Goal: Task Accomplishment & Management: Complete application form

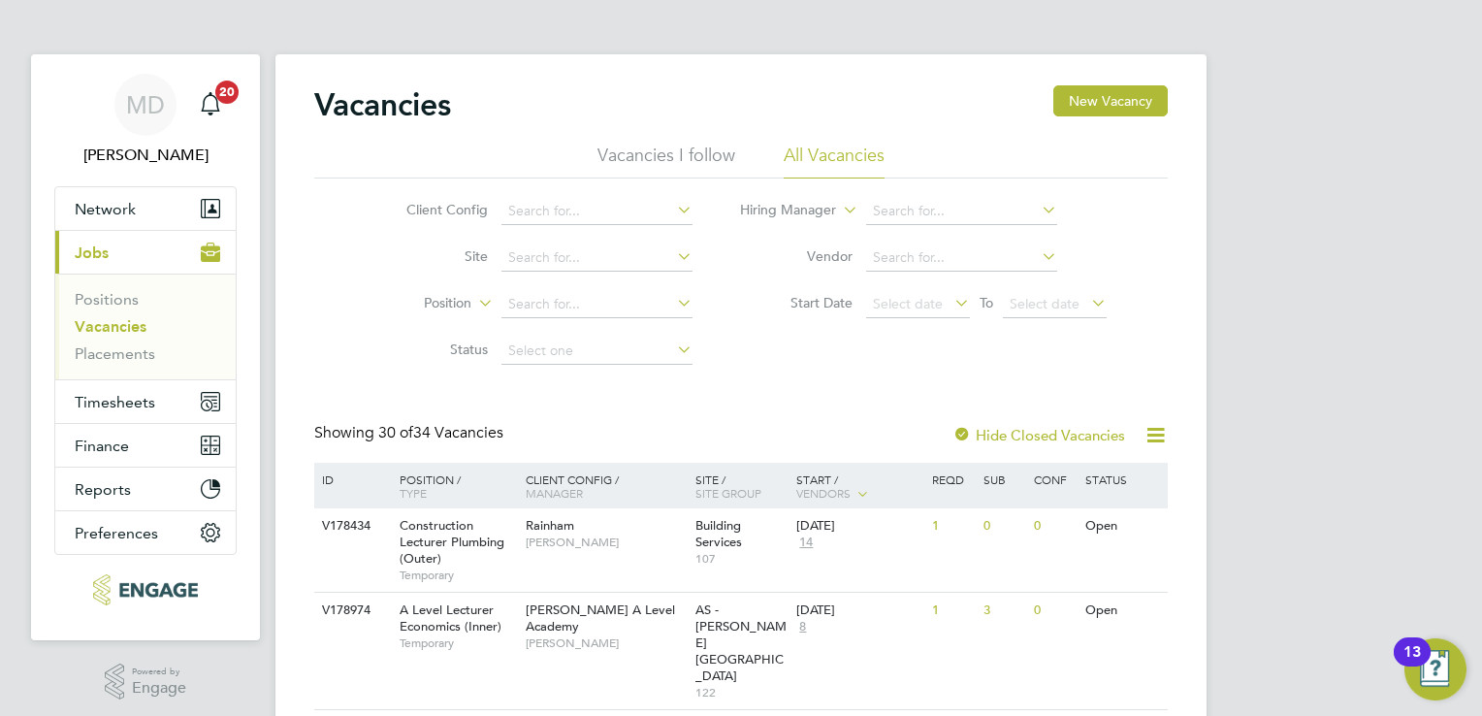
click at [97, 324] on link "Vacancies" at bounding box center [111, 326] width 72 height 18
click at [102, 297] on link "Positions" at bounding box center [107, 299] width 64 height 18
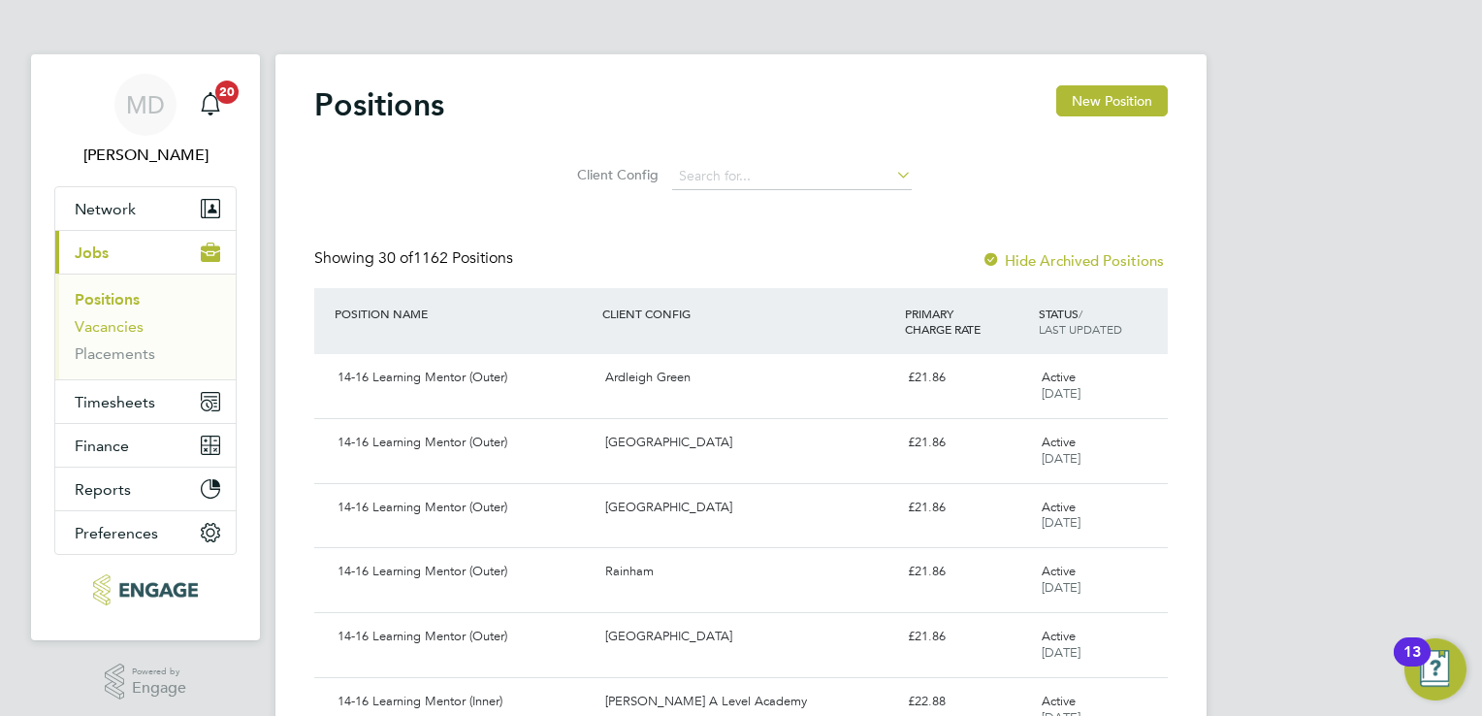
click at [101, 331] on link "Vacancies" at bounding box center [109, 326] width 69 height 18
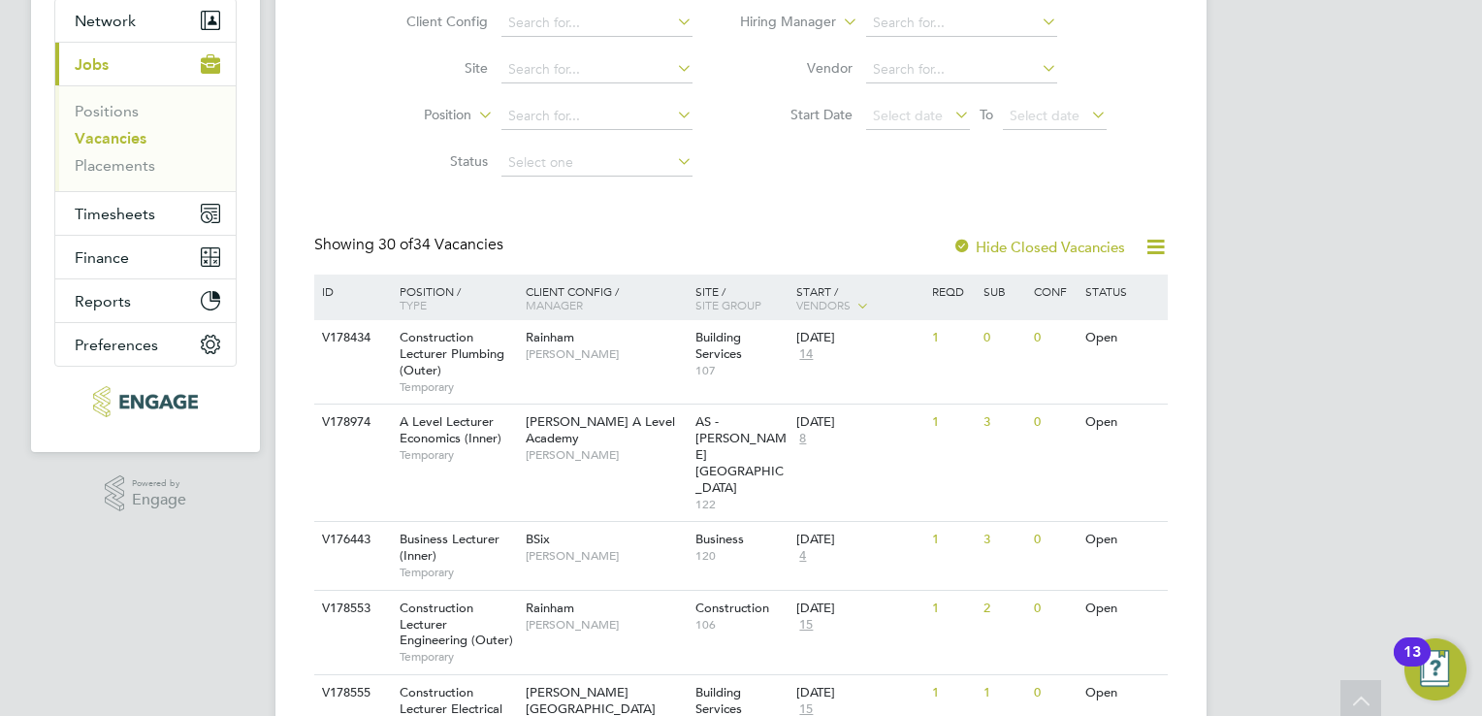
scroll to position [194, 0]
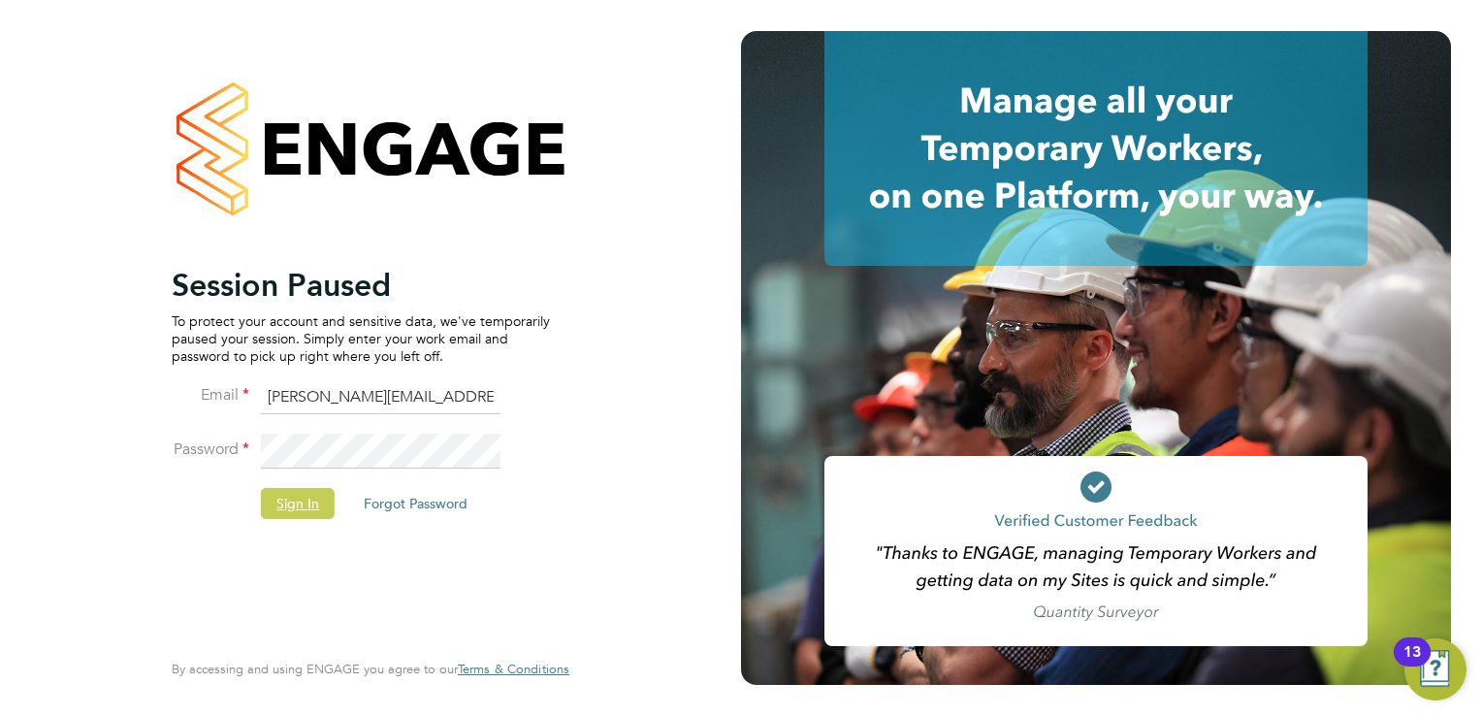
click at [286, 512] on button "Sign In" at bounding box center [298, 503] width 74 height 31
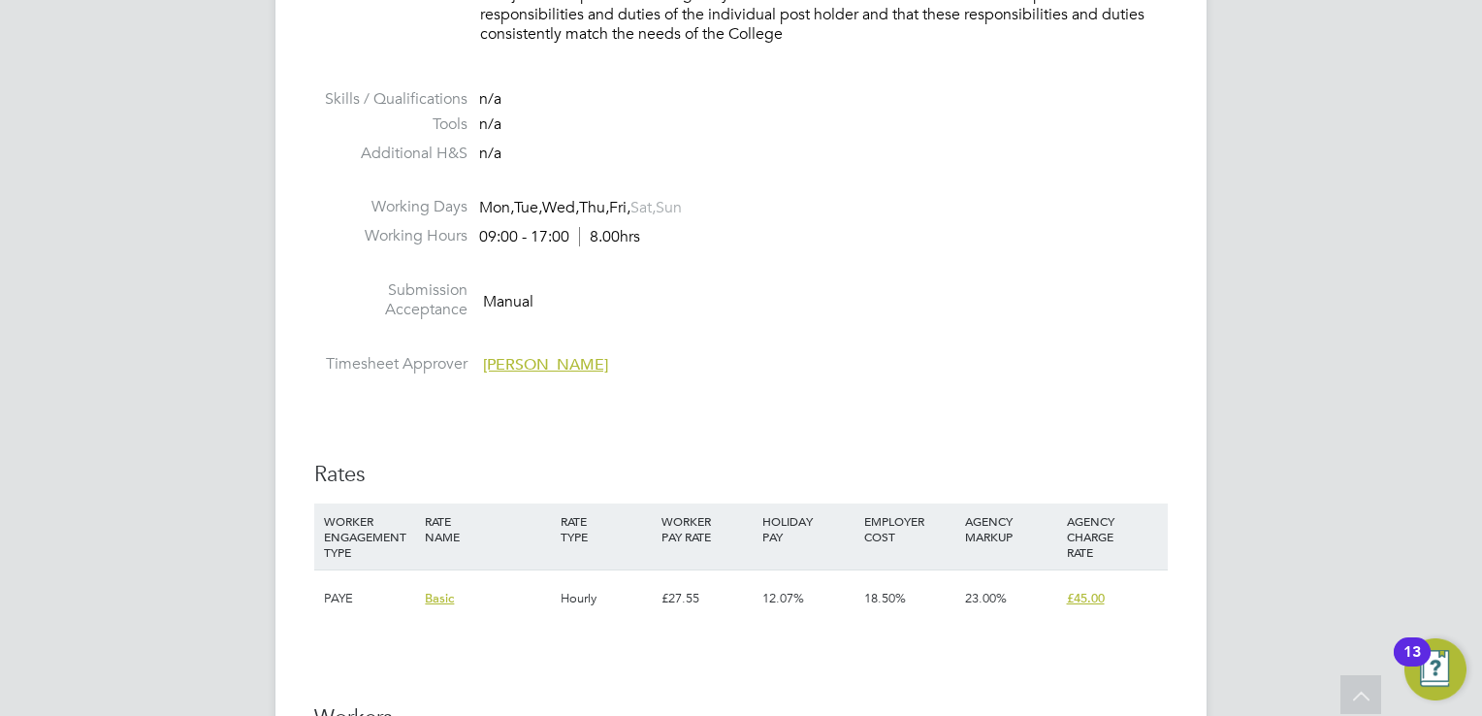
scroll to position [2813, 0]
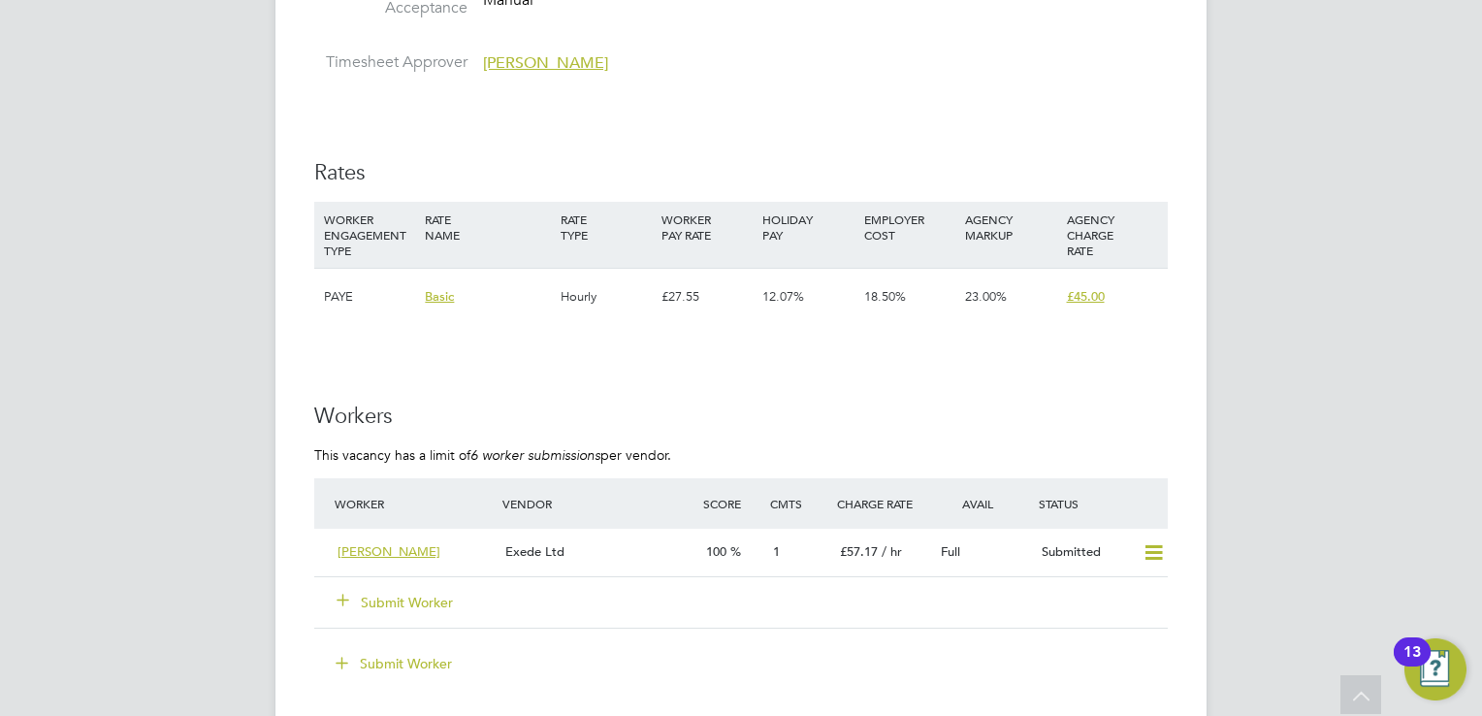
click at [423, 599] on button "Submit Worker" at bounding box center [396, 602] width 116 height 19
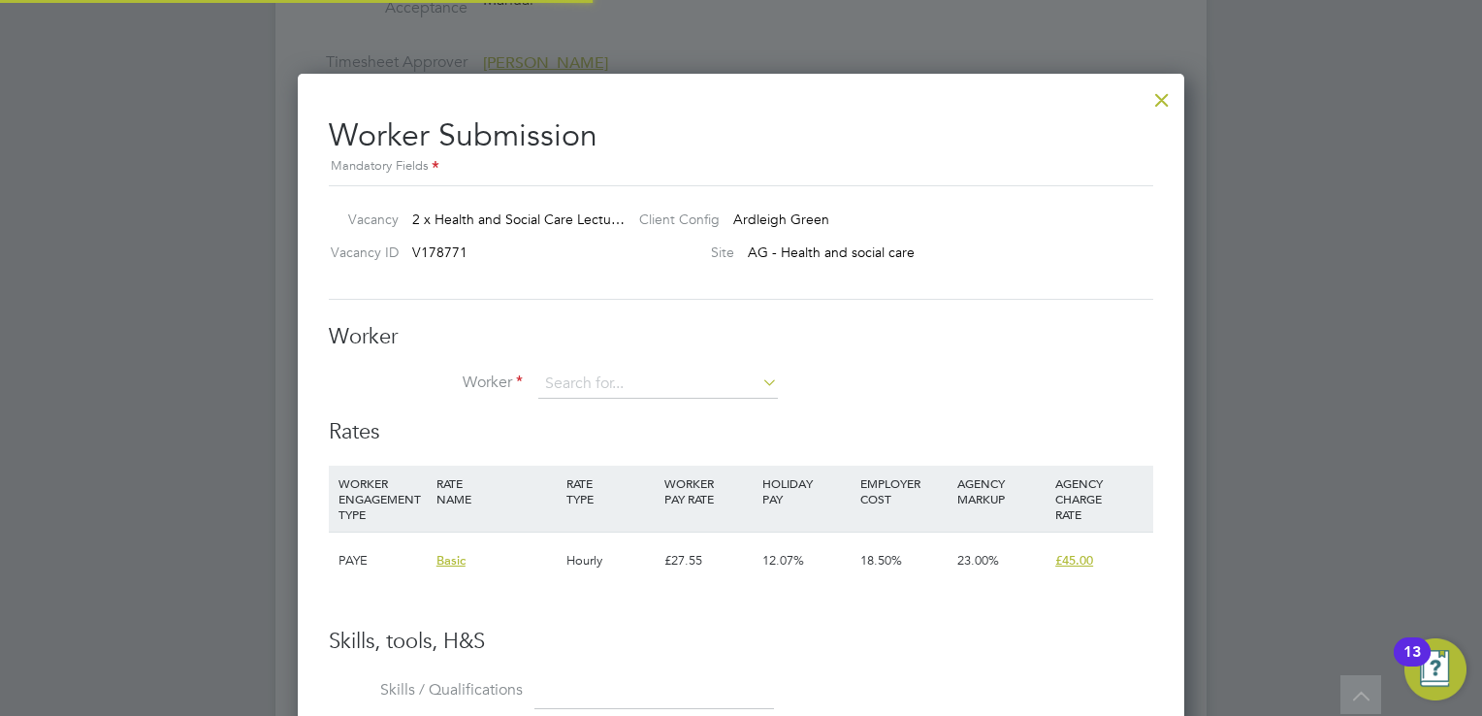
scroll to position [1175, 887]
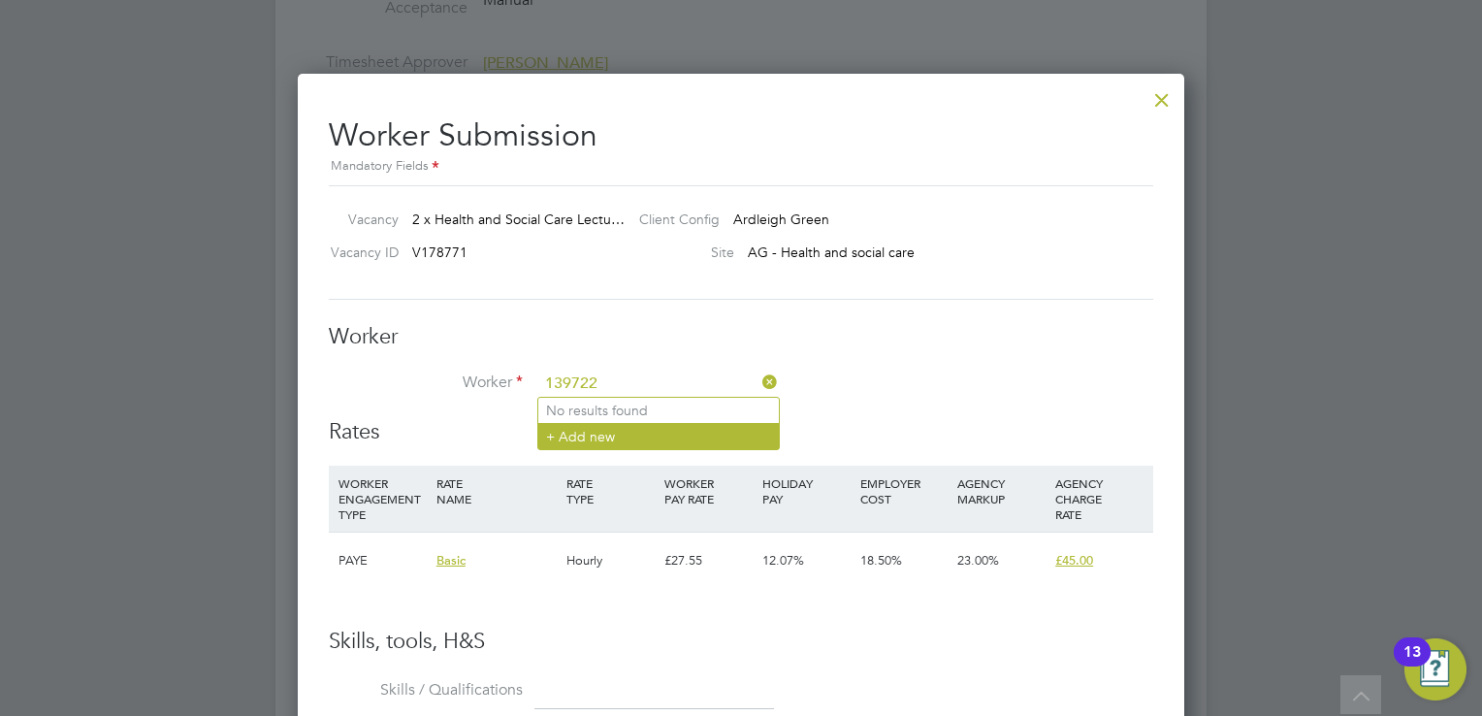
type input "139722"
click at [572, 436] on li "+ Add new" at bounding box center [658, 436] width 241 height 26
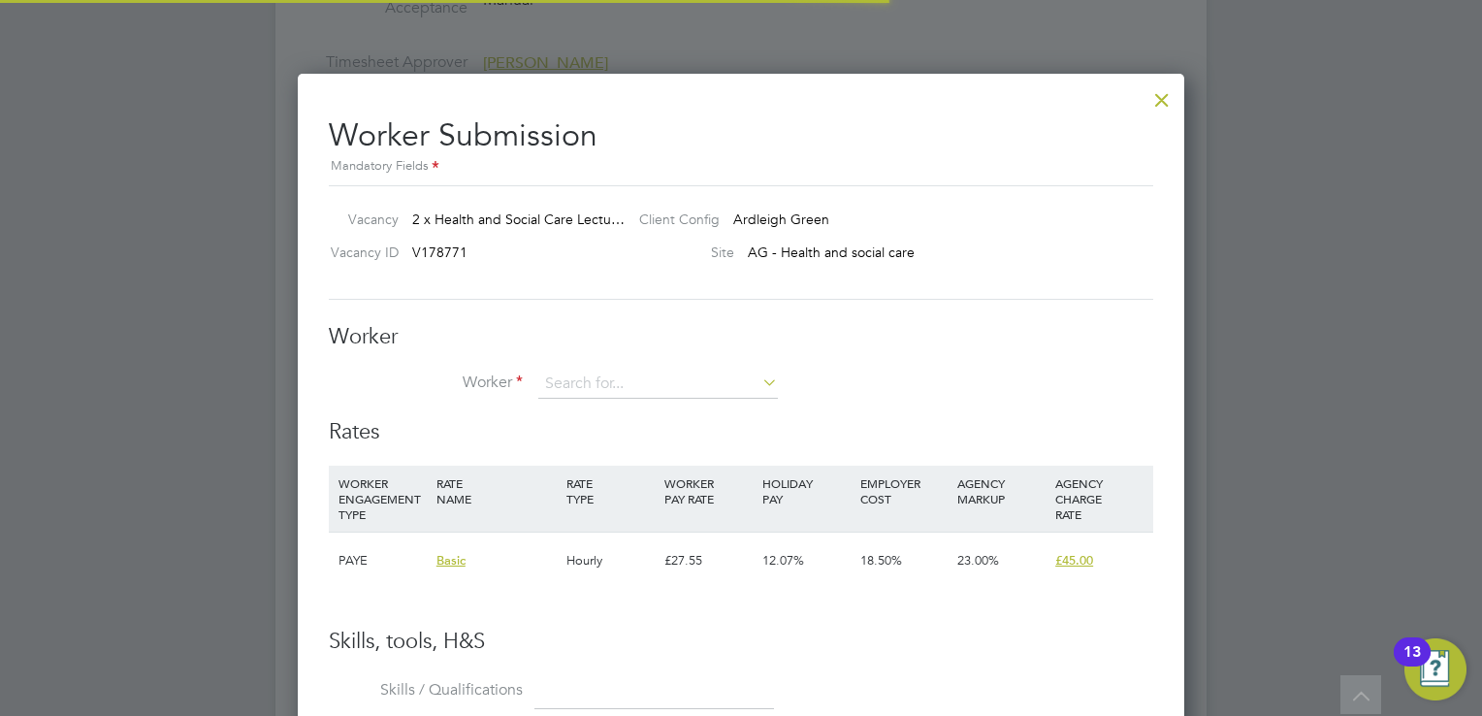
scroll to position [1644, 513]
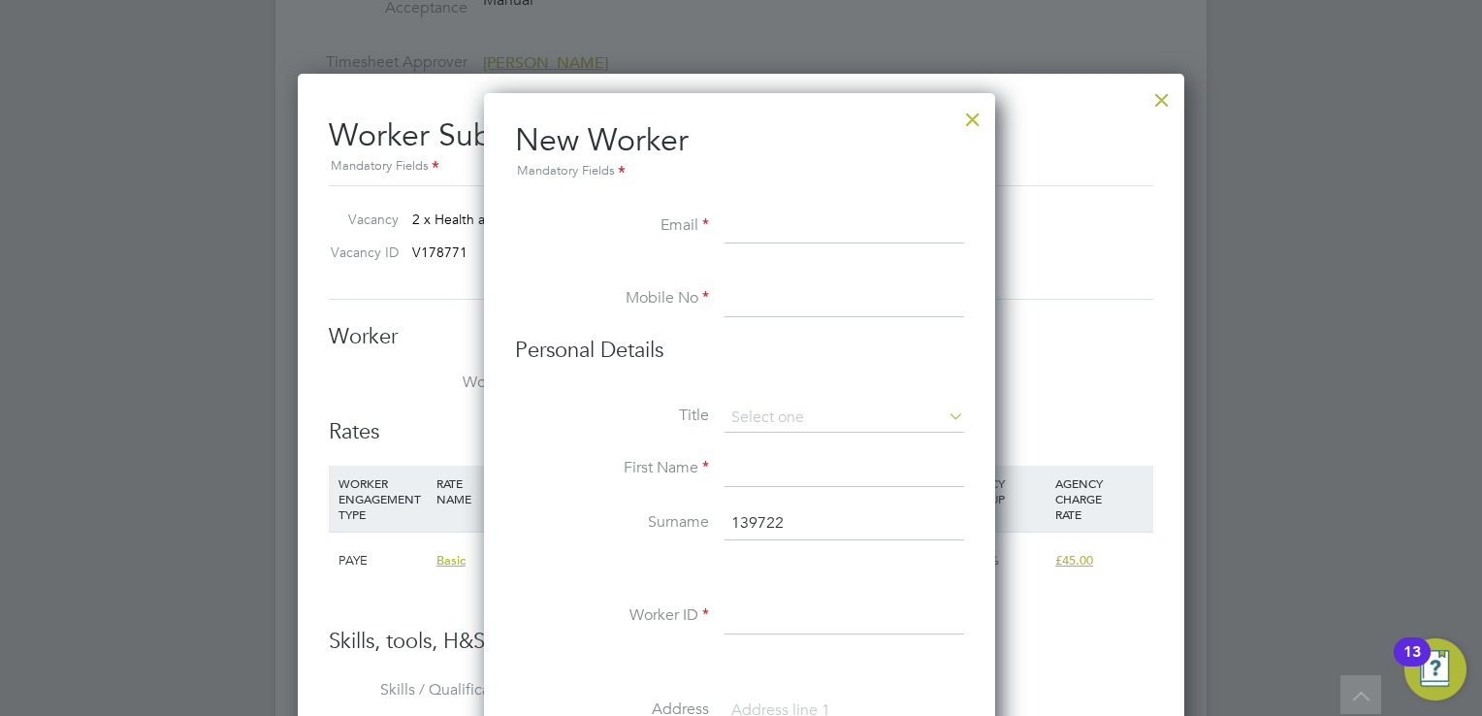
click at [799, 227] on input at bounding box center [845, 227] width 240 height 35
paste input "nhanson077@gmail.com"
type input "nhanson077@gmail.com"
click at [752, 297] on input at bounding box center [845, 299] width 240 height 35
click at [796, 300] on input at bounding box center [845, 299] width 240 height 35
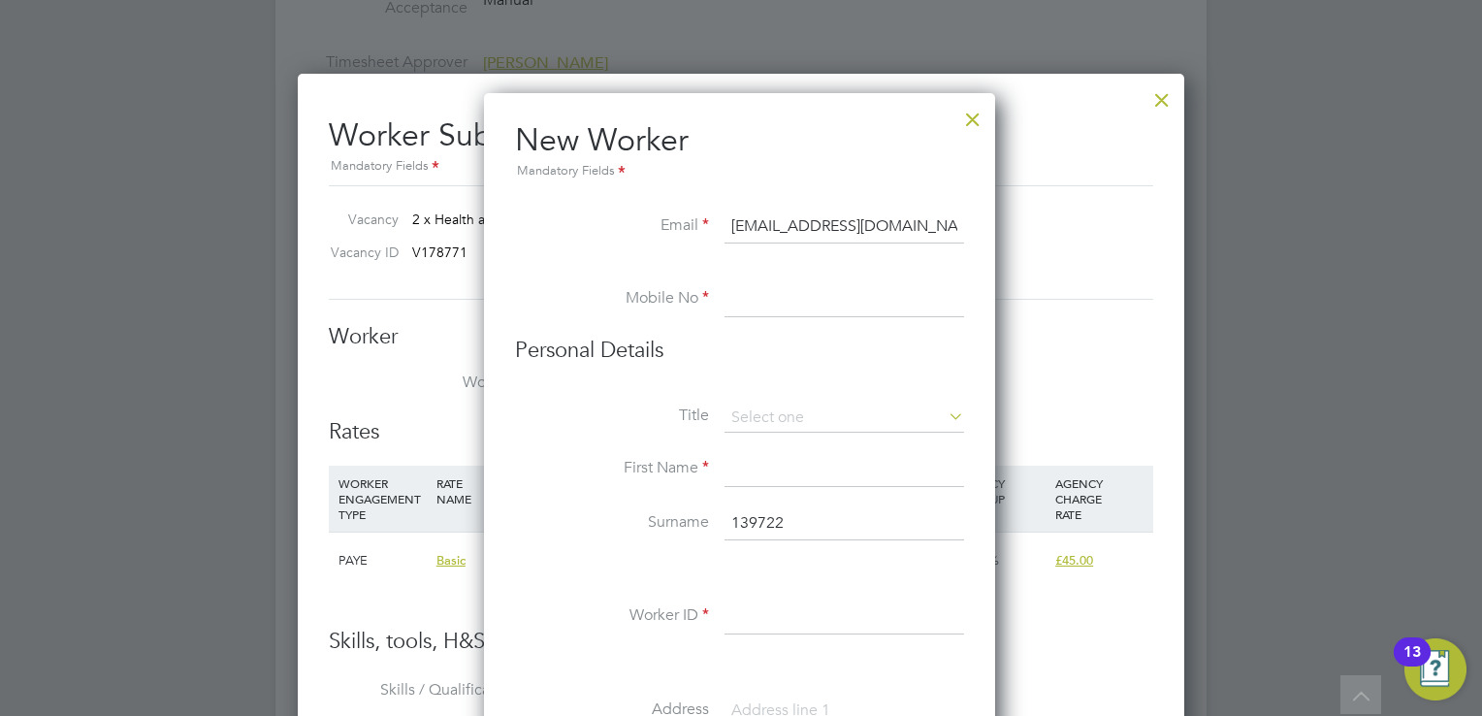
paste input "+44 7943 170739"
type input "+44 7943 170739"
click at [831, 424] on input at bounding box center [845, 417] width 240 height 29
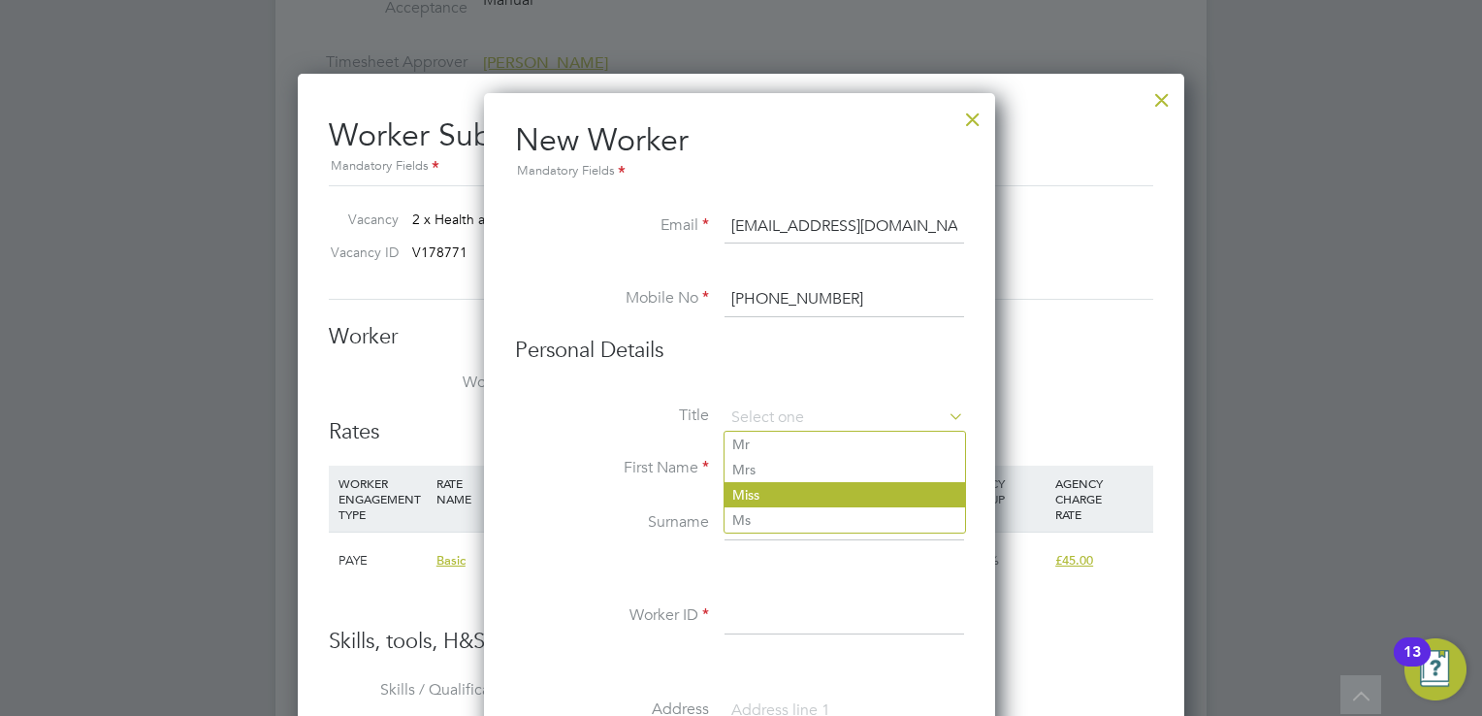
click at [768, 500] on li "Miss" at bounding box center [845, 494] width 241 height 25
type input "Miss"
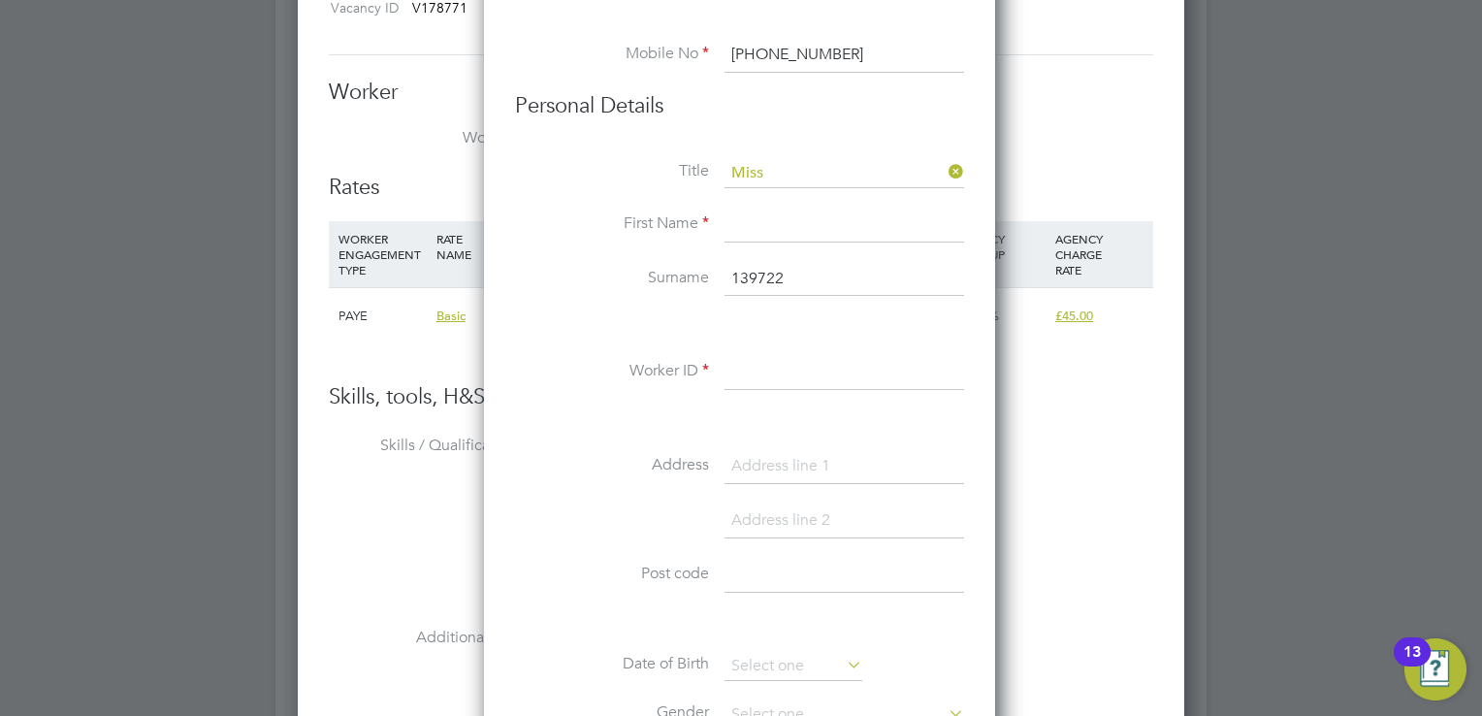
scroll to position [3104, 0]
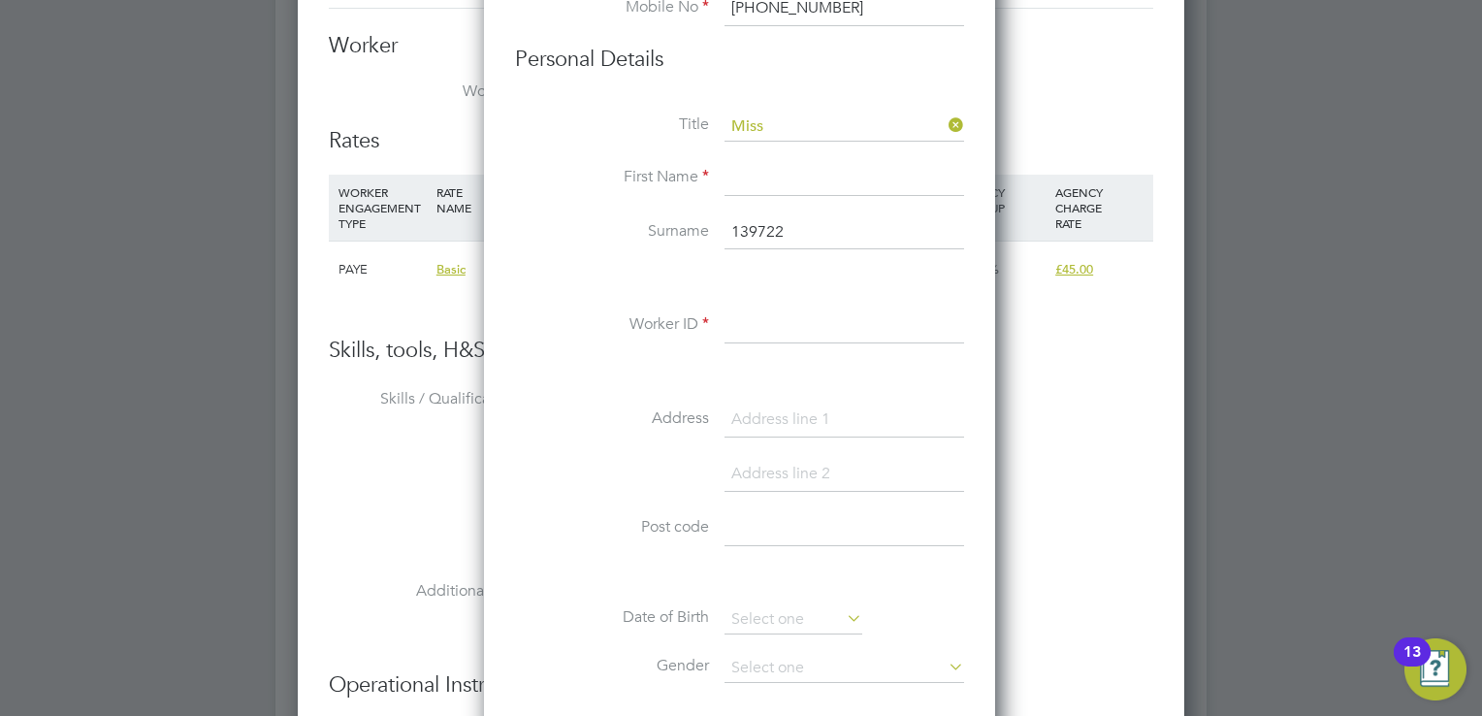
drag, startPoint x: 822, startPoint y: 242, endPoint x: 716, endPoint y: 242, distance: 106.7
click at [716, 242] on li "Surname 139722" at bounding box center [739, 242] width 449 height 54
click at [774, 166] on input at bounding box center [845, 178] width 240 height 35
type input "Nene"
click at [760, 234] on input at bounding box center [845, 232] width 240 height 35
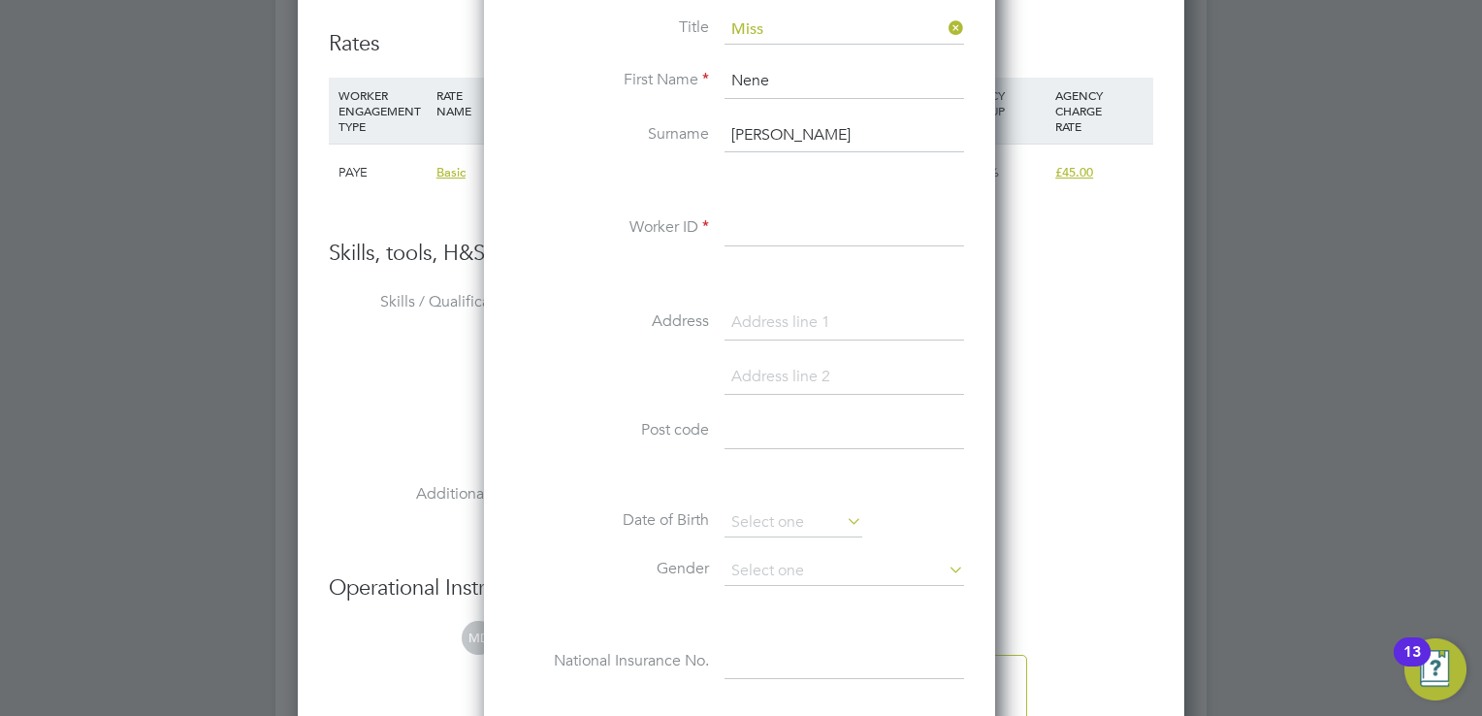
type input "Hanson"
drag, startPoint x: 787, startPoint y: 234, endPoint x: 854, endPoint y: 223, distance: 67.8
click at [787, 234] on input at bounding box center [845, 228] width 240 height 35
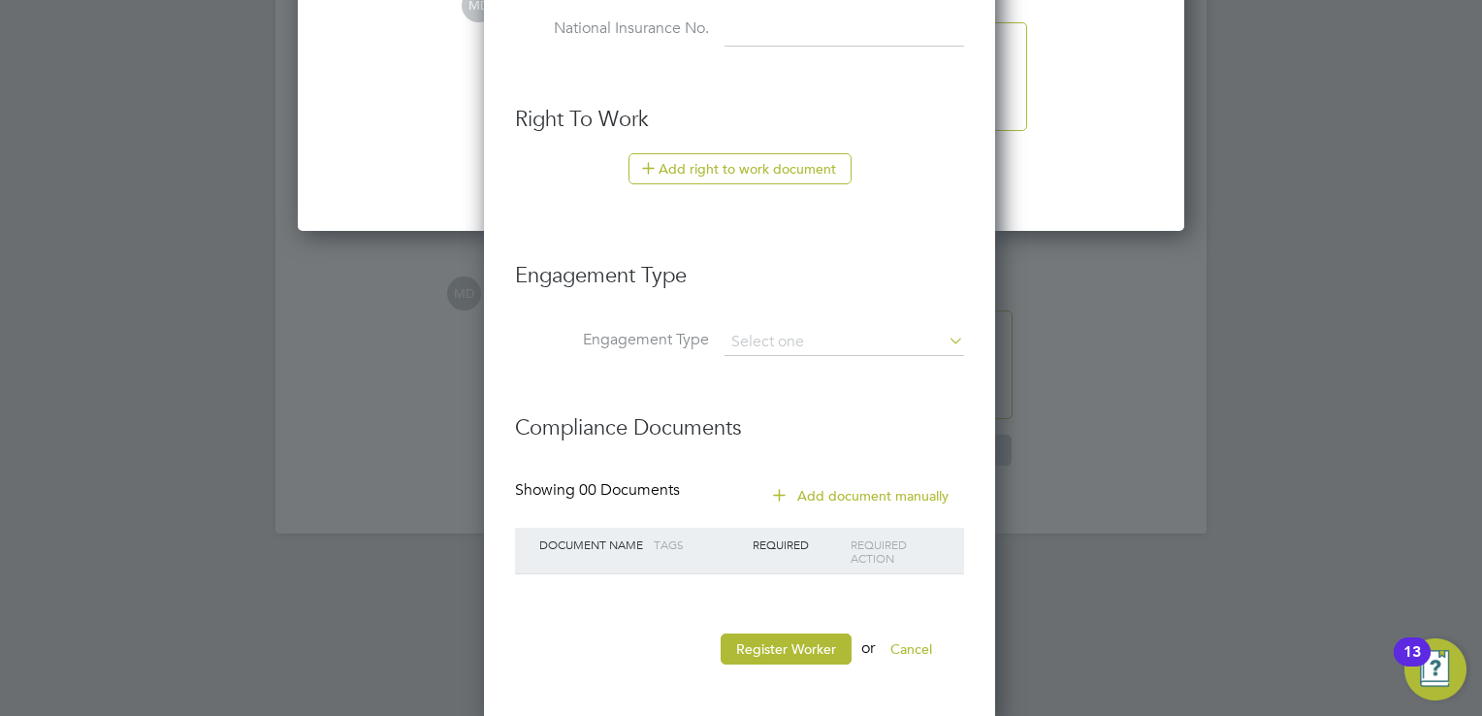
type input "139722"
click at [955, 257] on h3 "Engagement Type" at bounding box center [739, 266] width 449 height 48
click at [763, 646] on button "Register Worker" at bounding box center [786, 648] width 131 height 31
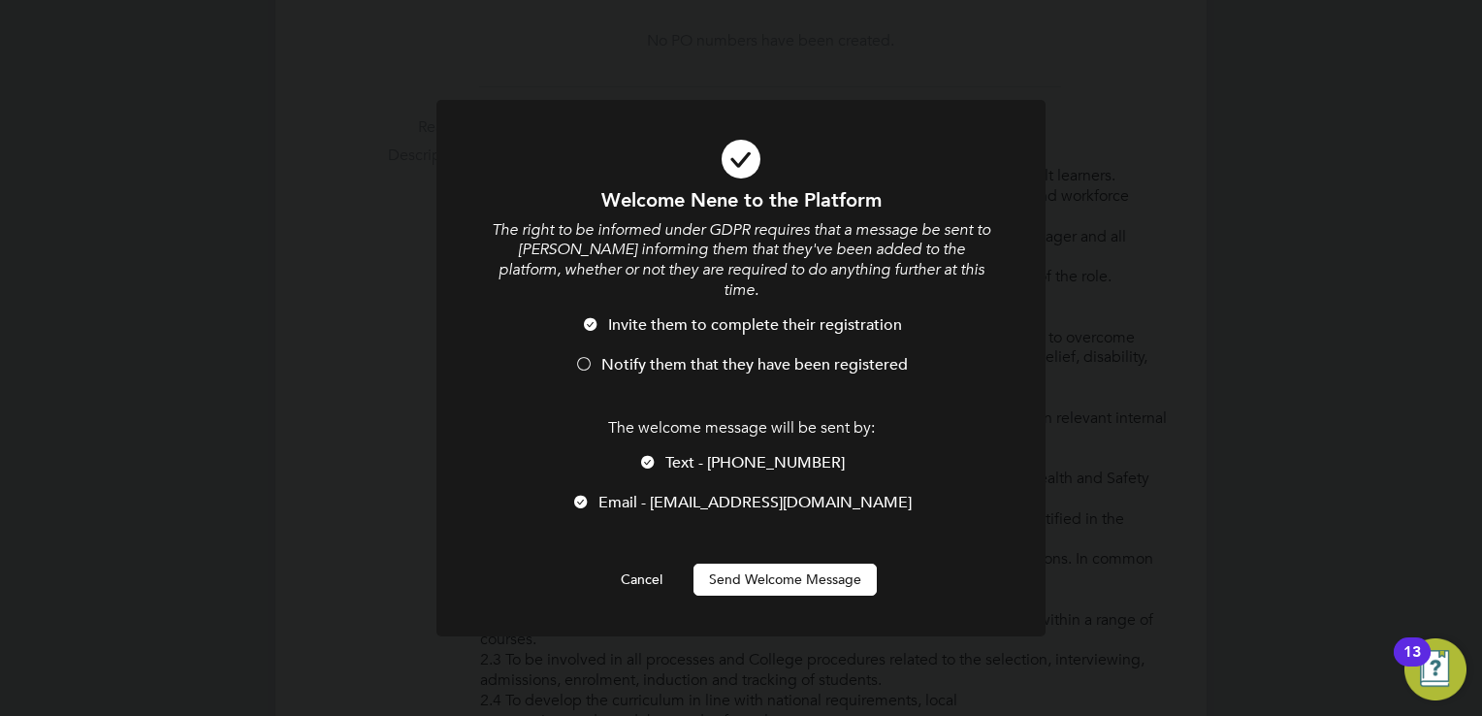
scroll to position [1644, 513]
click at [788, 355] on span "Notify them that they have been registered" at bounding box center [754, 364] width 306 height 19
click at [790, 564] on button "Send Welcome Message" at bounding box center [784, 579] width 183 height 31
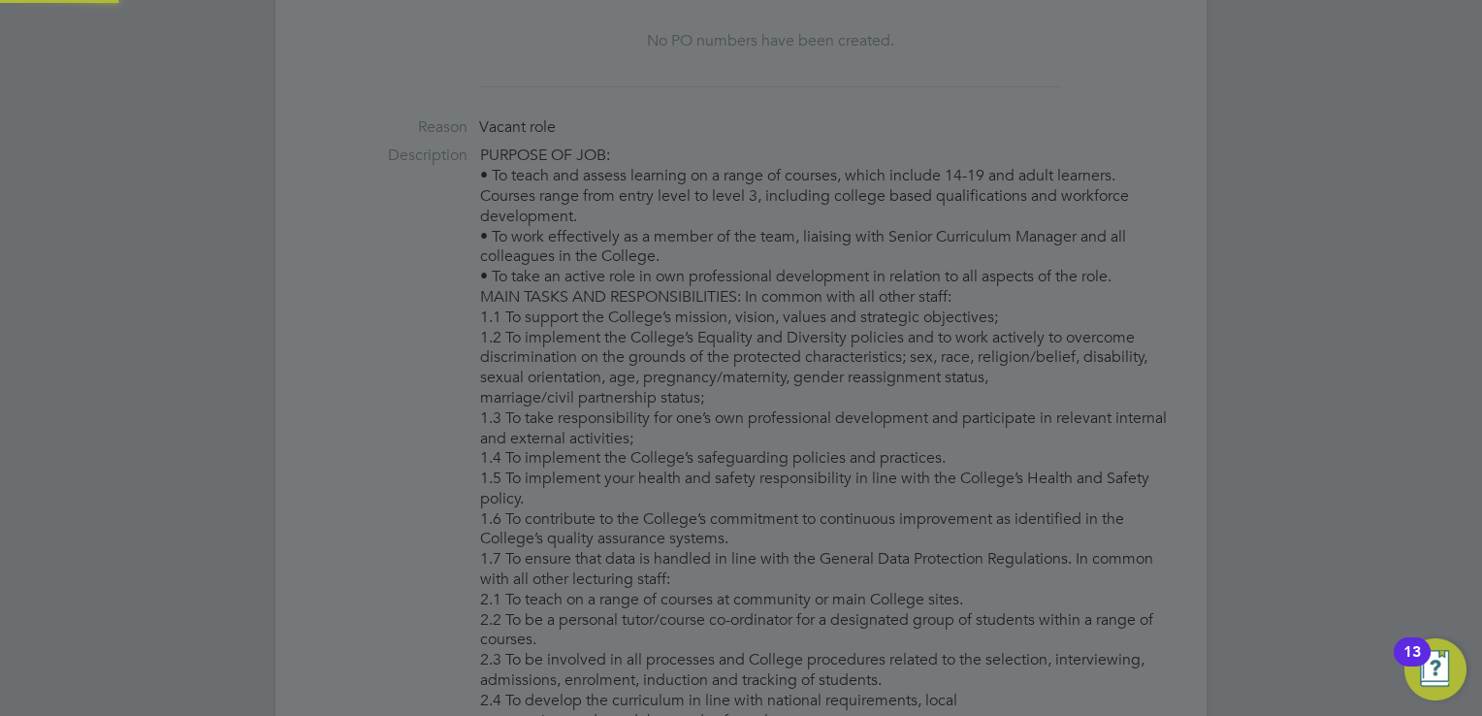
type input "Nene Hanson (139722)"
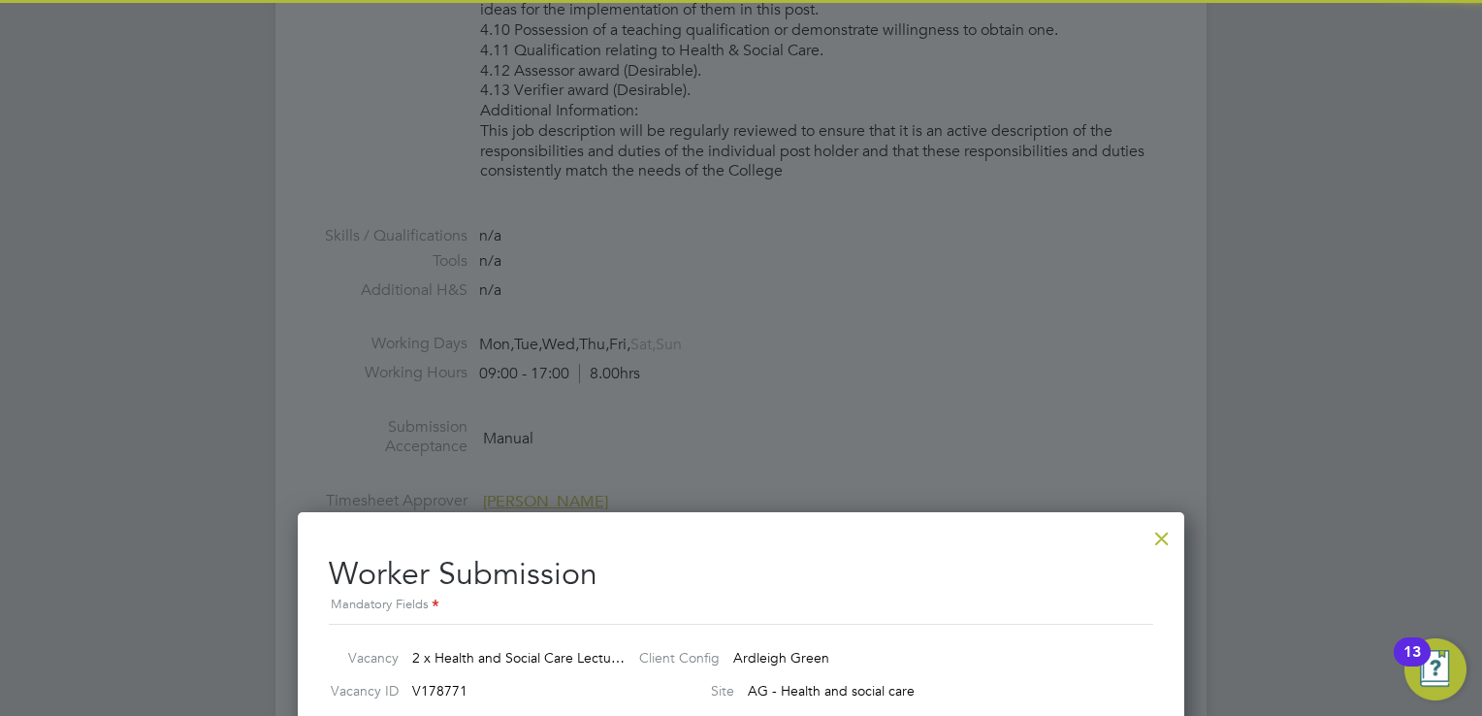
scroll to position [2813, 0]
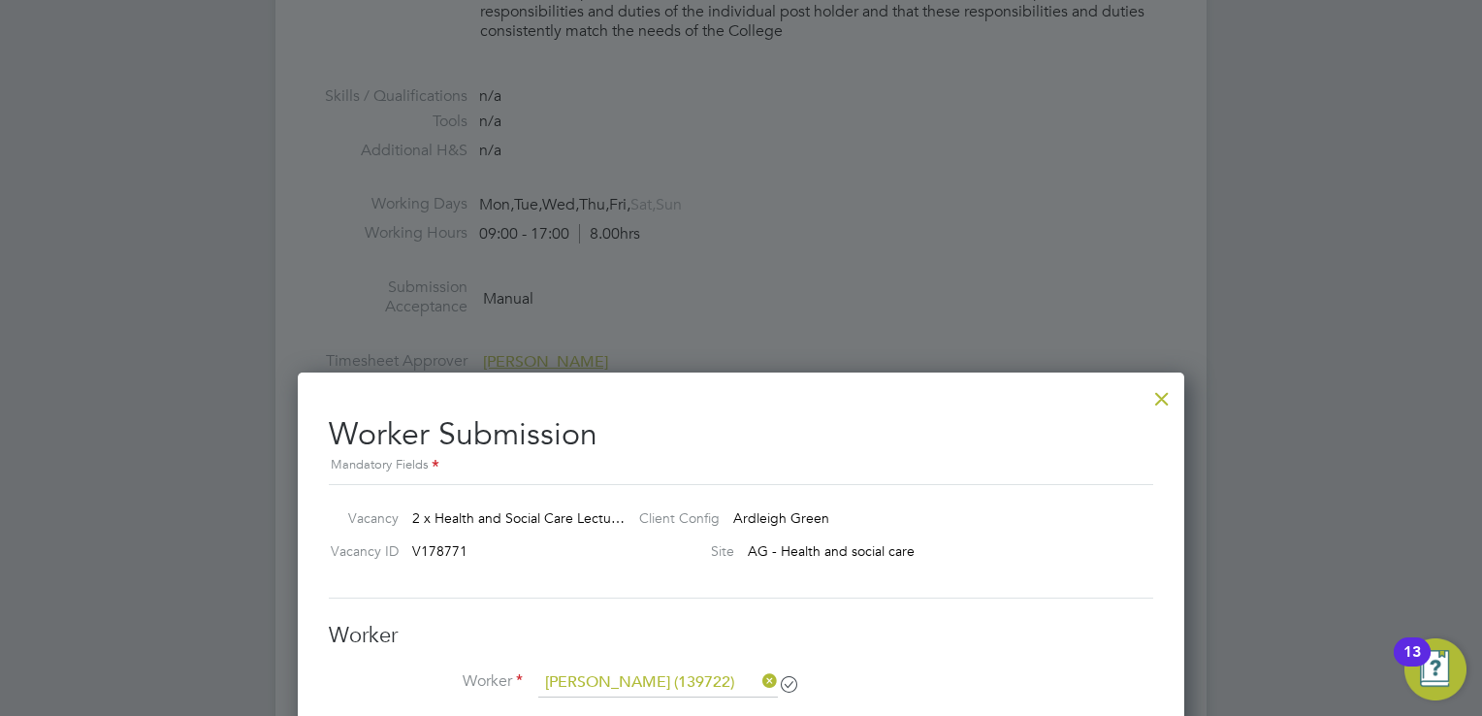
click at [1160, 395] on div at bounding box center [1161, 393] width 35 height 35
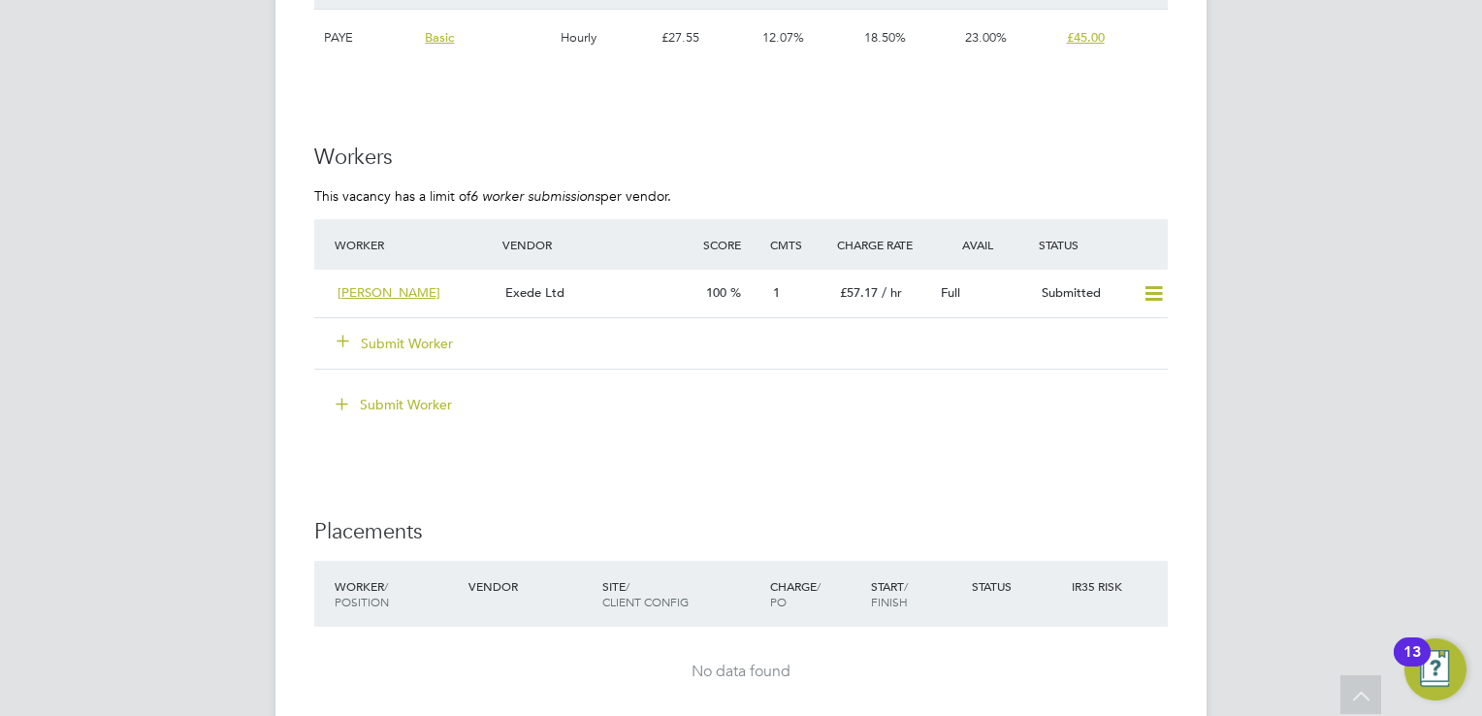
scroll to position [3104, 0]
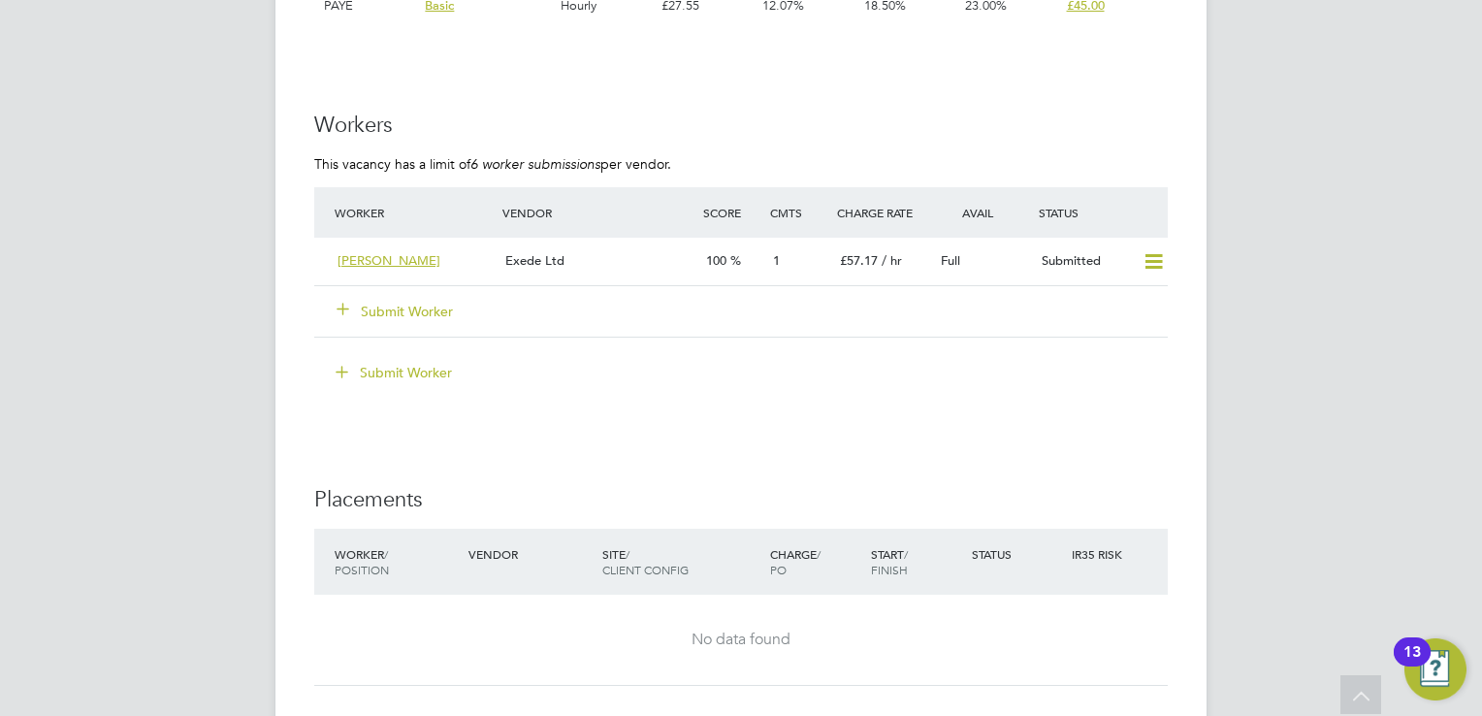
click at [413, 302] on button "Submit Worker" at bounding box center [396, 311] width 116 height 19
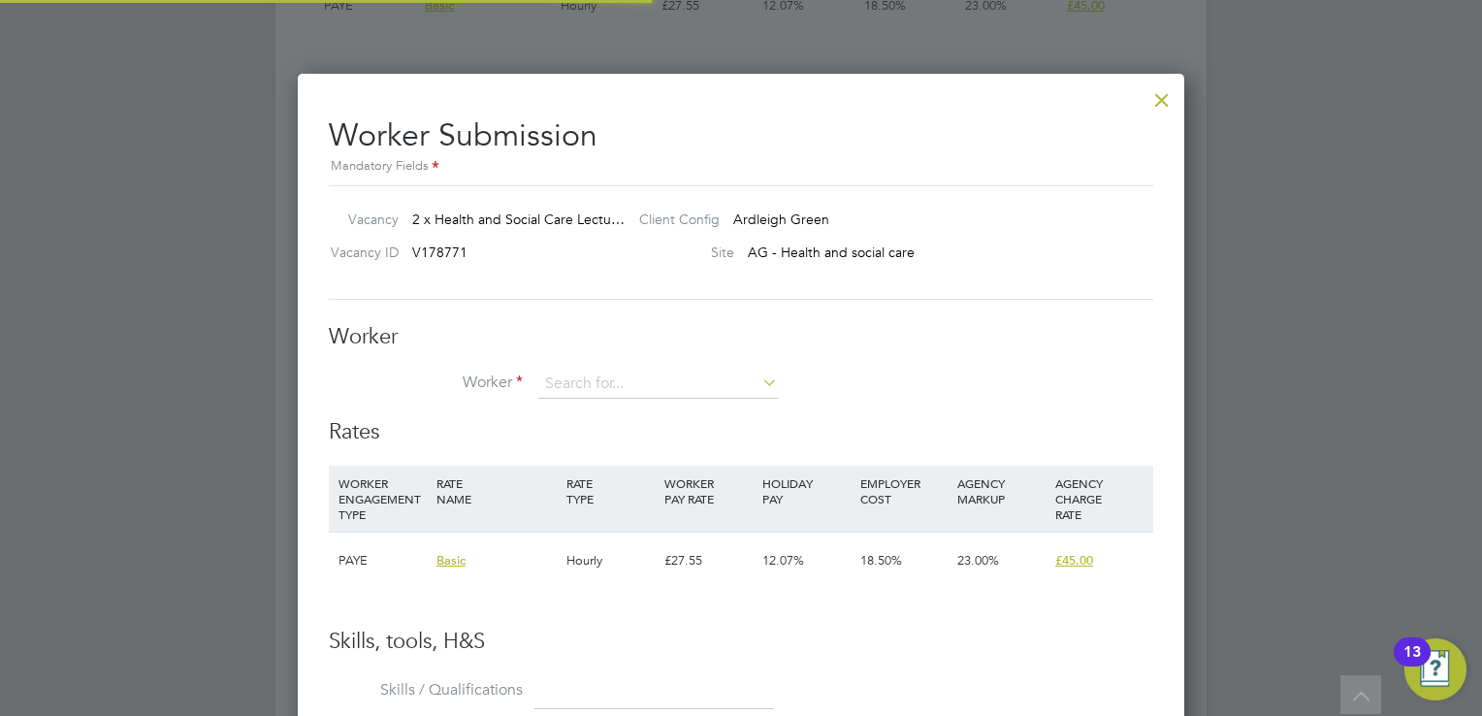
scroll to position [57, 132]
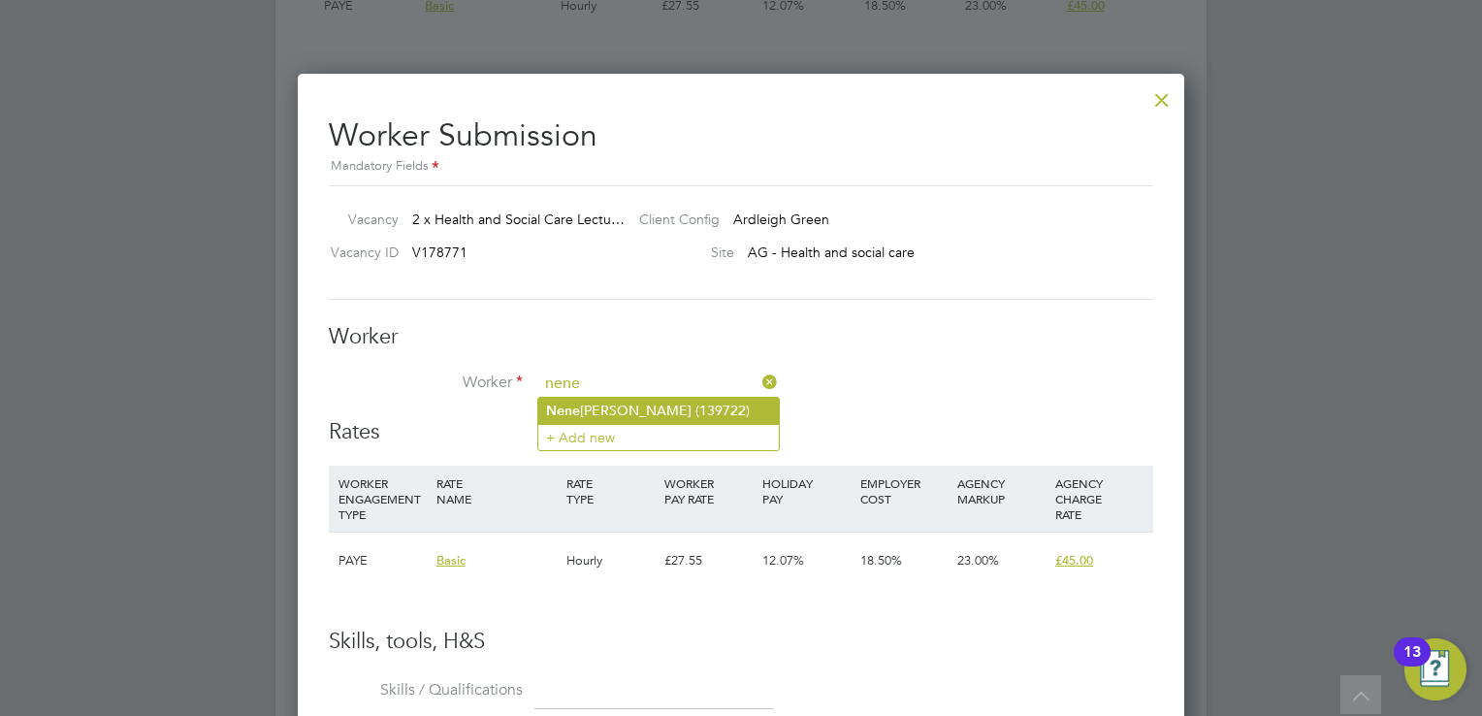
click at [645, 418] on li "Nene Hanson (139722)" at bounding box center [658, 411] width 241 height 26
type input "Nene Hanson (139722)"
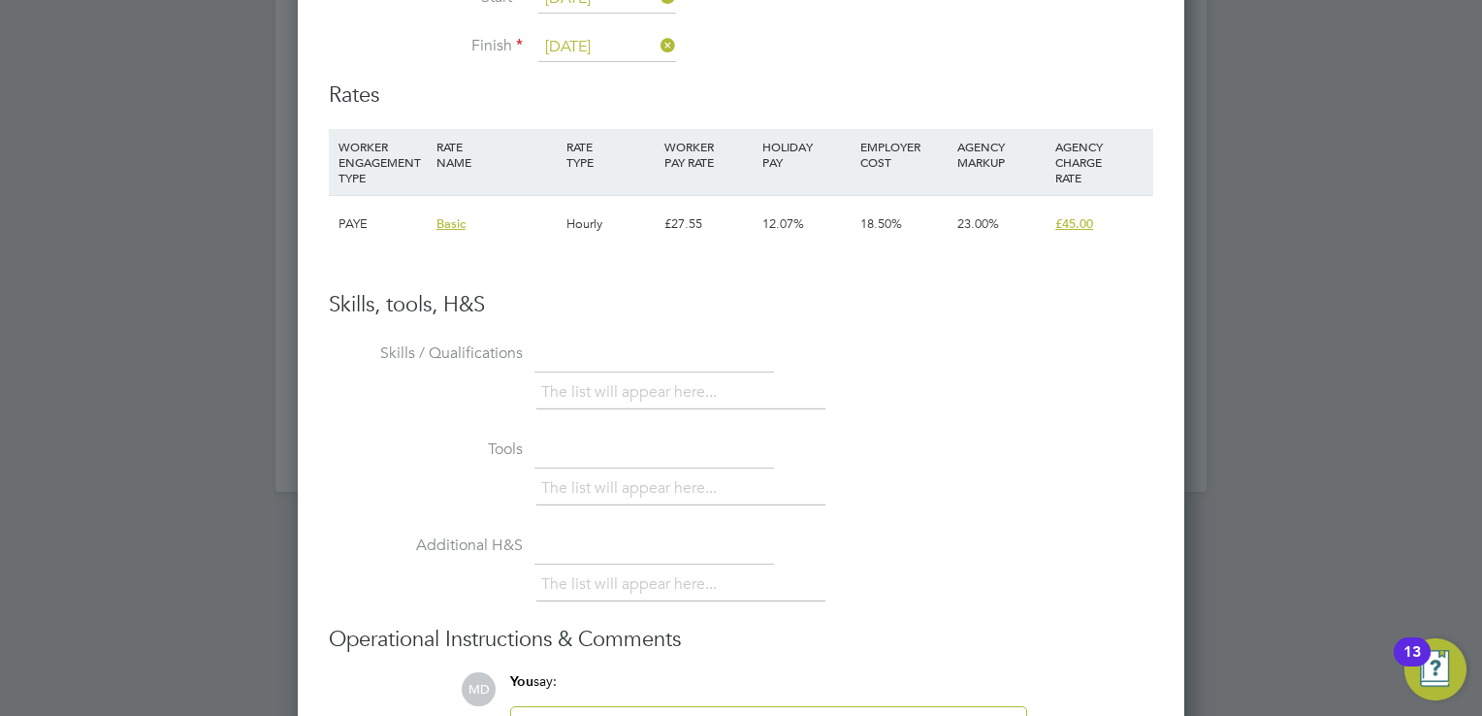
scroll to position [3880, 0]
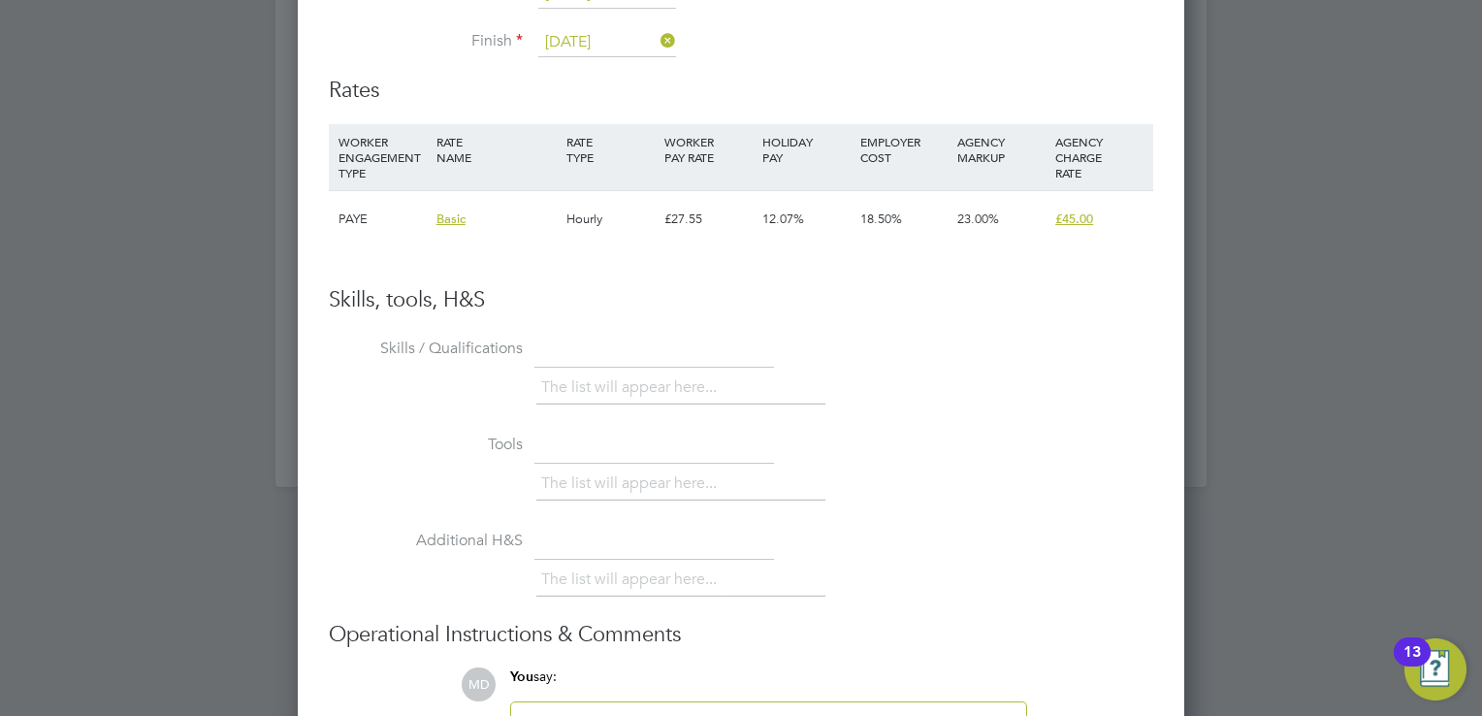
click at [1082, 270] on li "WORKER ENGAGEMENT TYPE RATE NAME RATE TYPE WORKER PAY RATE HOLIDAY PAY EMPLOYER…" at bounding box center [741, 205] width 824 height 162
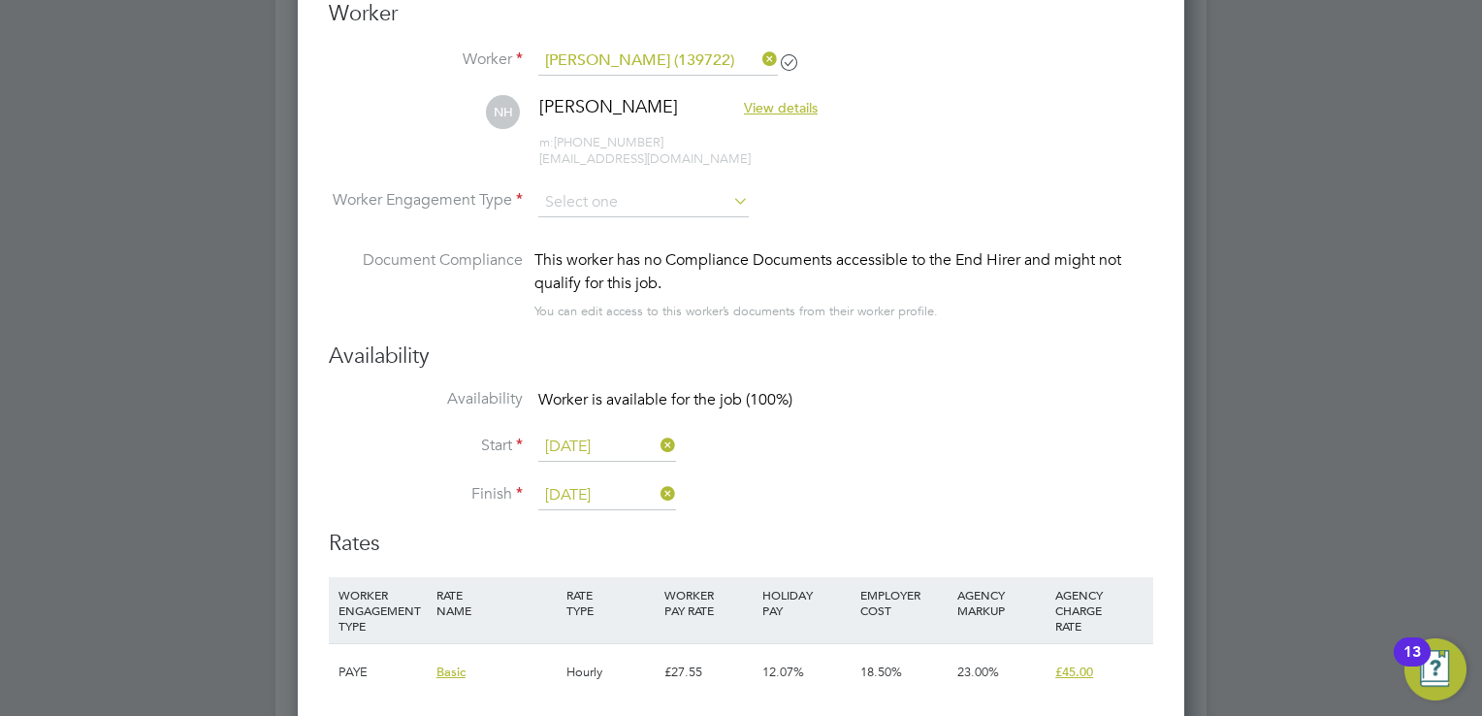
scroll to position [3395, 0]
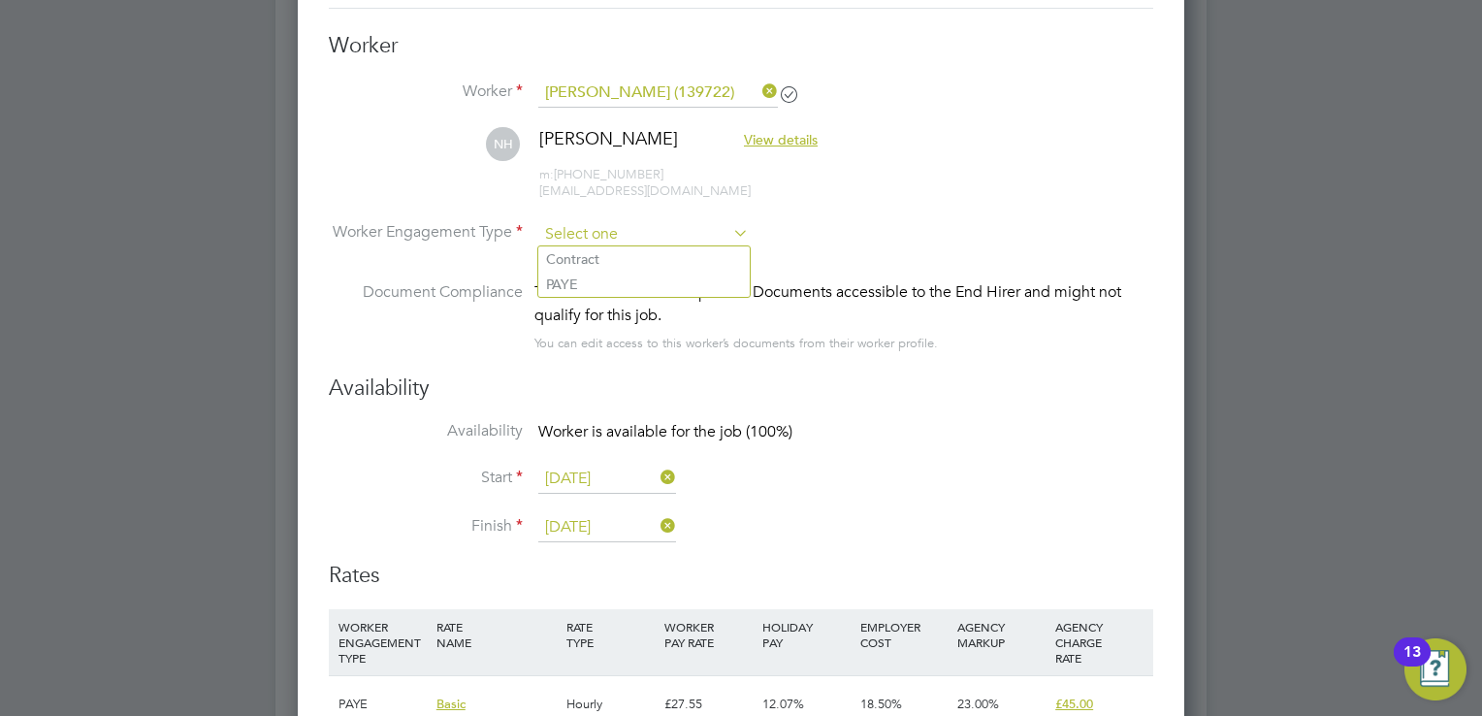
click at [712, 239] on input at bounding box center [643, 234] width 210 height 29
click at [633, 287] on li "PAYE" at bounding box center [643, 284] width 211 height 25
type input "PAYE"
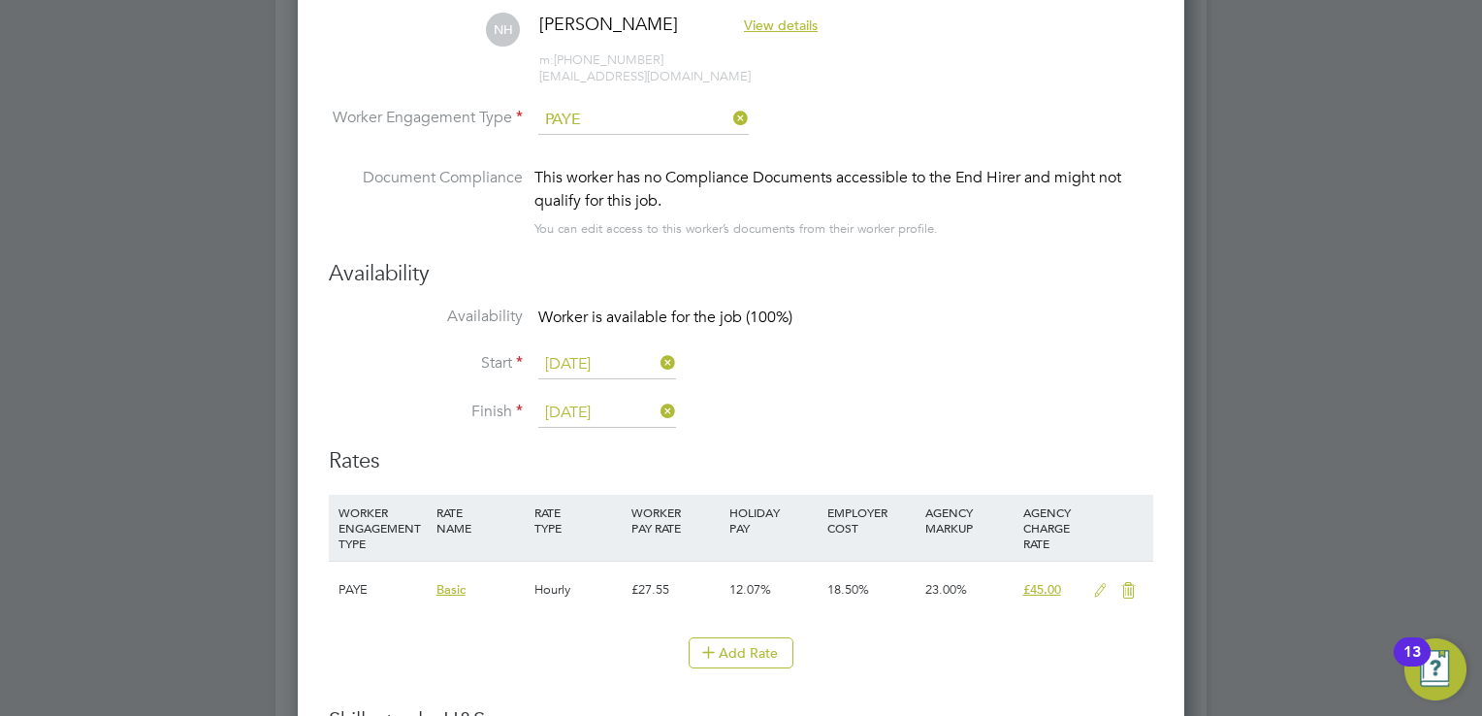
scroll to position [3783, 0]
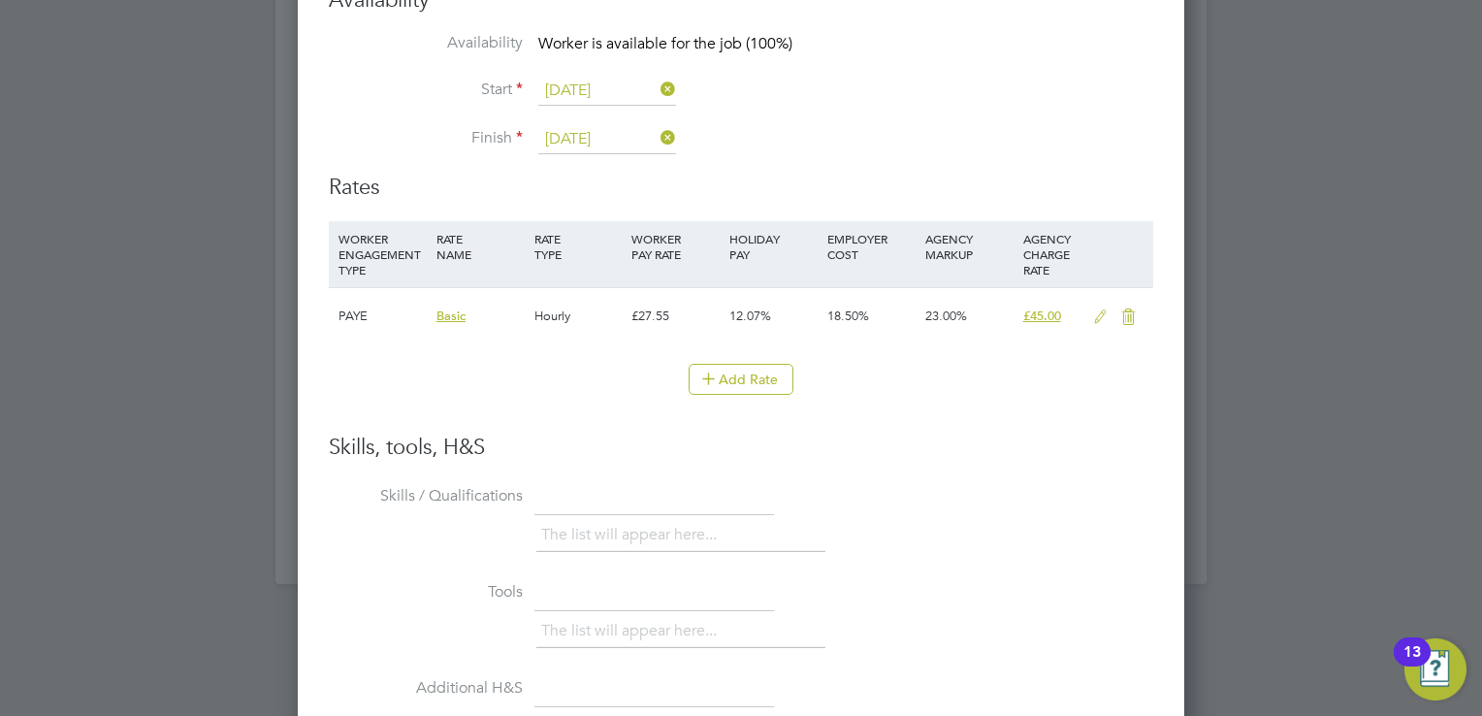
click at [1090, 320] on icon at bounding box center [1100, 317] width 24 height 16
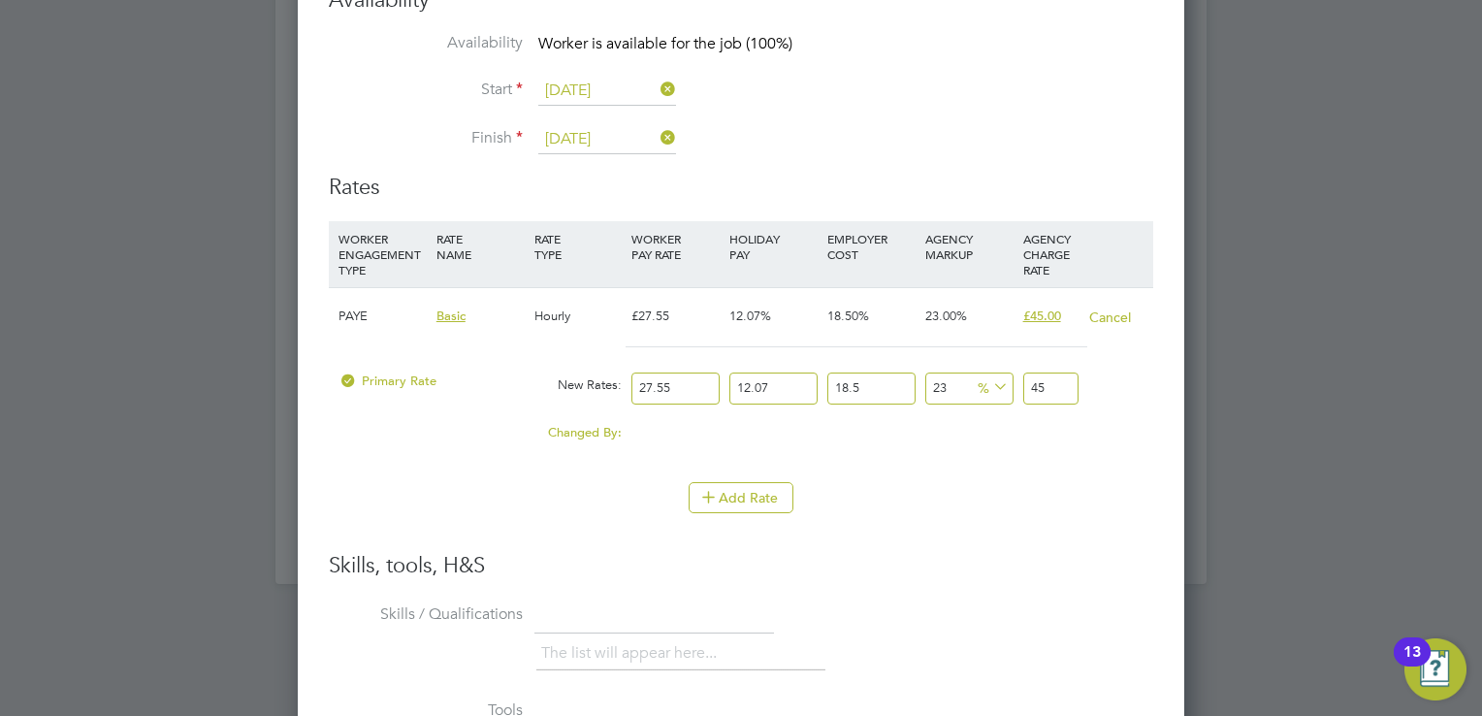
drag, startPoint x: 672, startPoint y: 381, endPoint x: 605, endPoint y: 375, distance: 67.2
click at [605, 375] on div "Primary Rate New Rates: 27.55 12.07 n/a 18.5 n/a 23 0 % 45" at bounding box center [741, 388] width 824 height 51
type input "0"
type input "3"
type input "4.900428855"
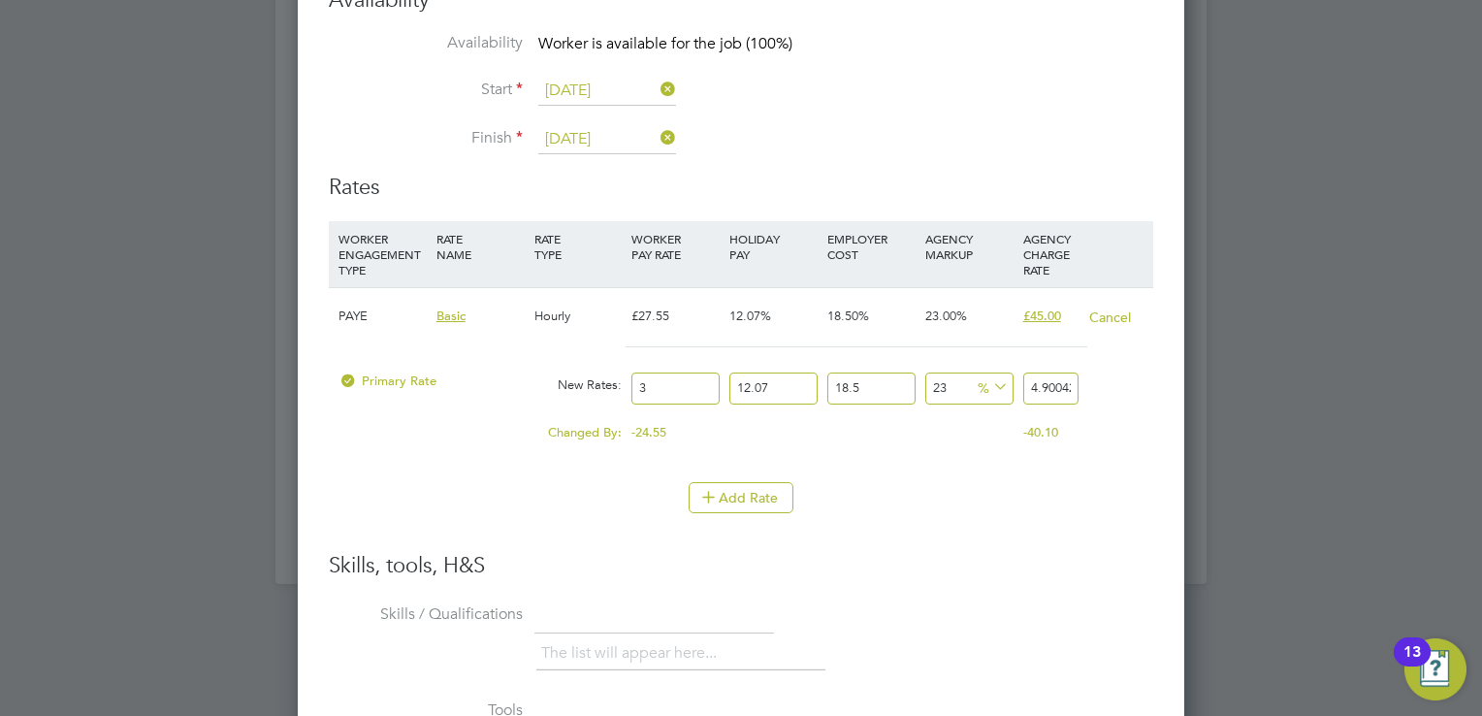
type input "30"
type input "49.00428855"
type input "30"
click at [1008, 541] on li "WORKER ENGAGEMENT TYPE RATE NAME RATE TYPE WORKER PAY RATE HOLIDAY PAY EMPLOYER…" at bounding box center [741, 386] width 824 height 331
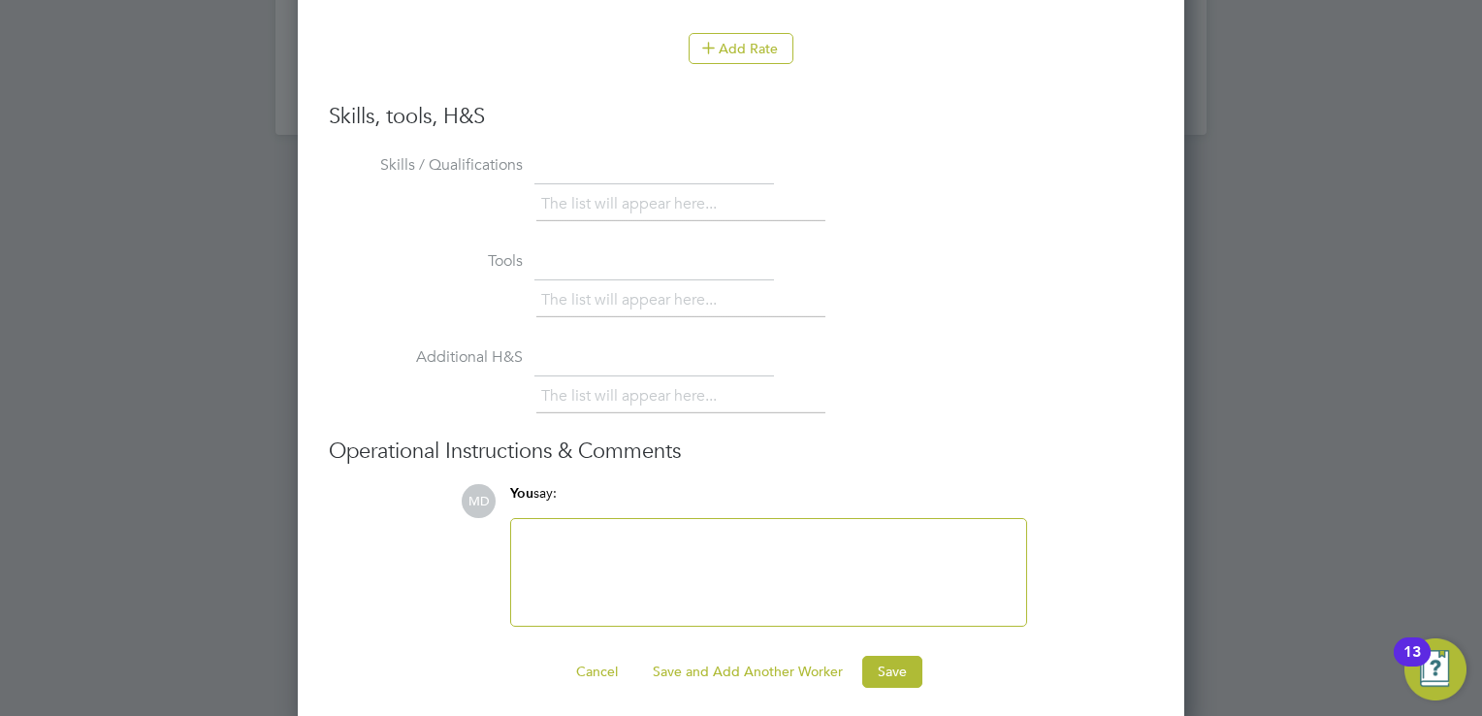
scroll to position [4234, 0]
click at [903, 665] on button "Save" at bounding box center [892, 669] width 60 height 31
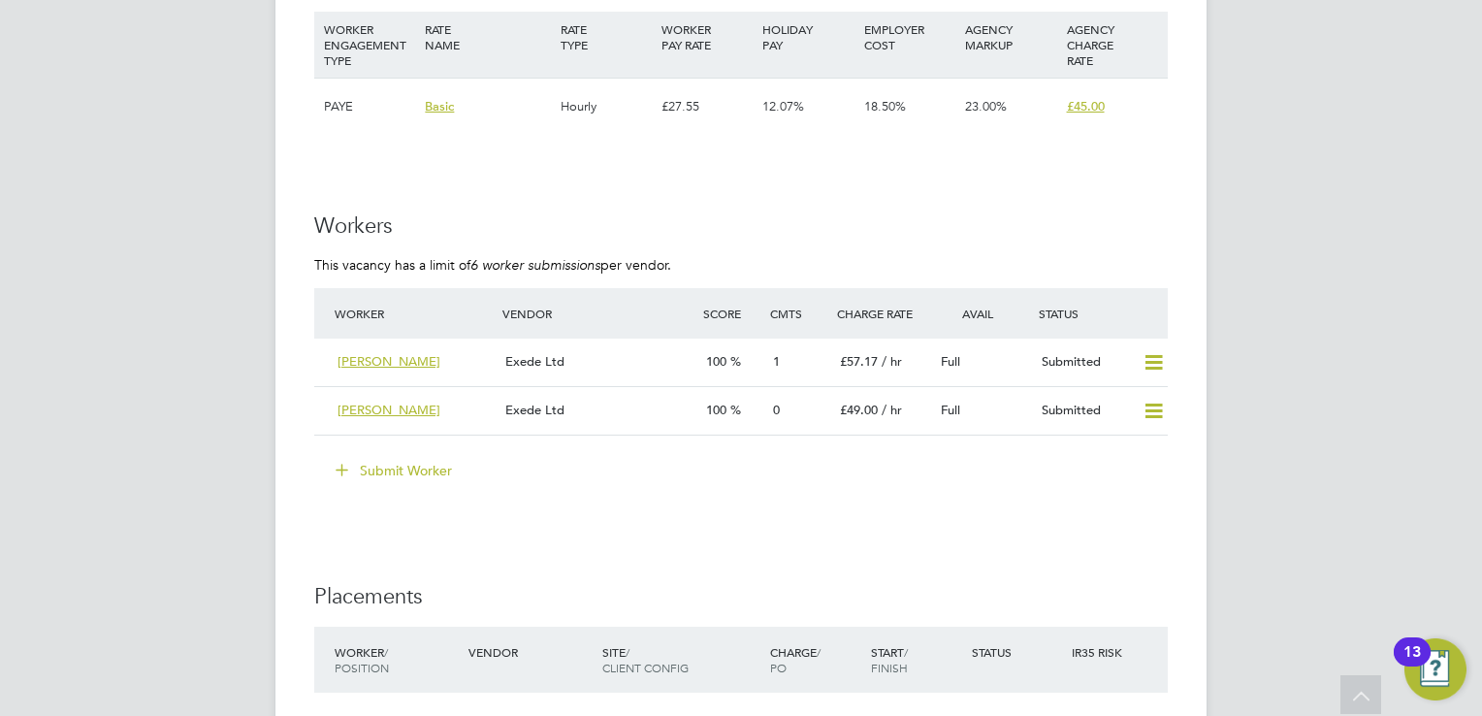
scroll to position [3007, 0]
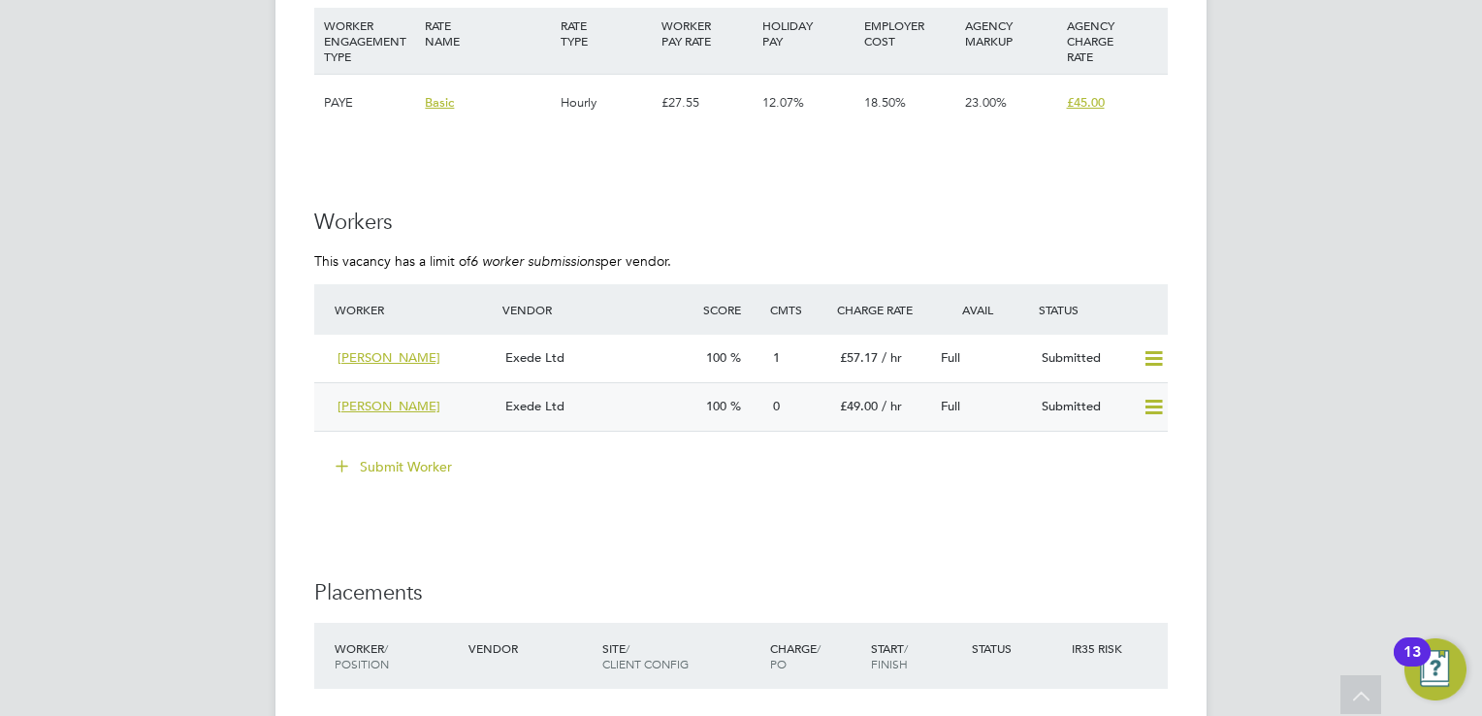
click at [640, 394] on div "Exede Ltd" at bounding box center [598, 407] width 201 height 32
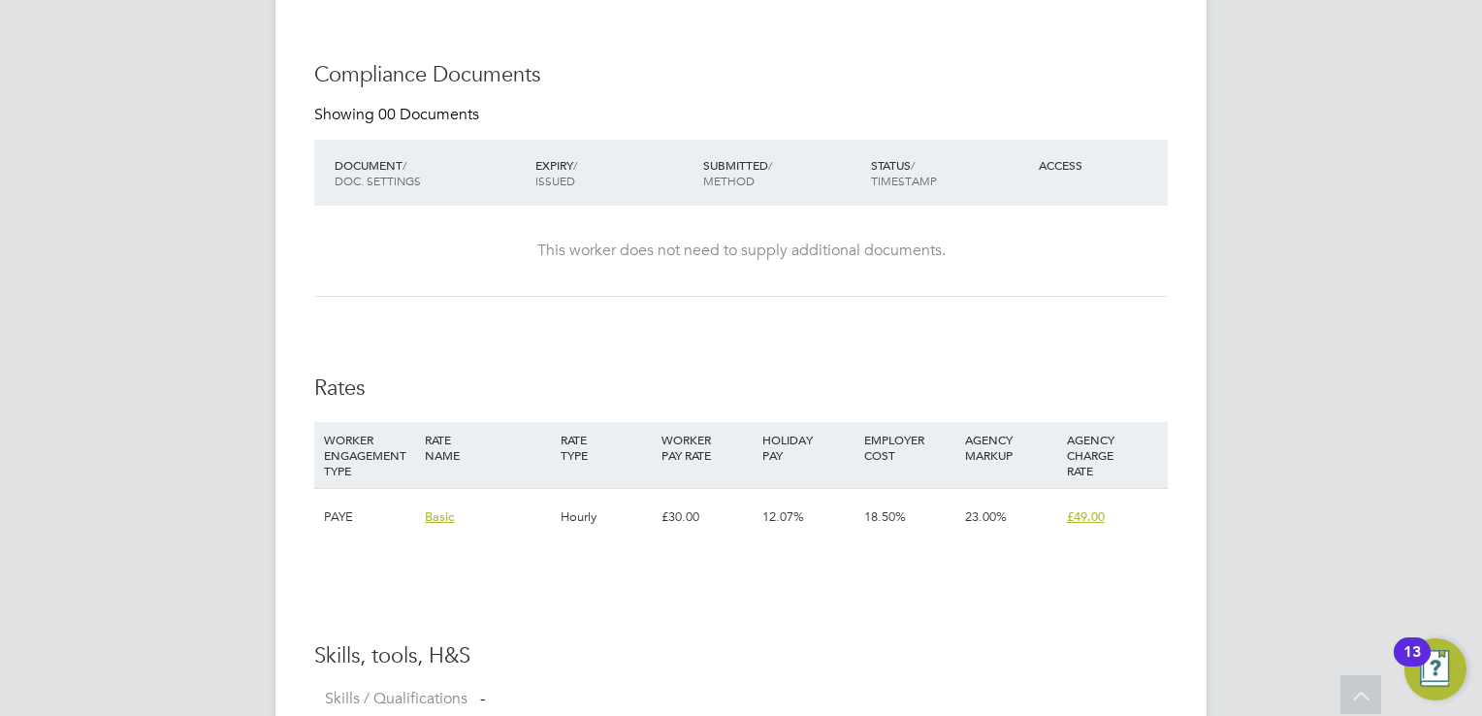
scroll to position [1492, 0]
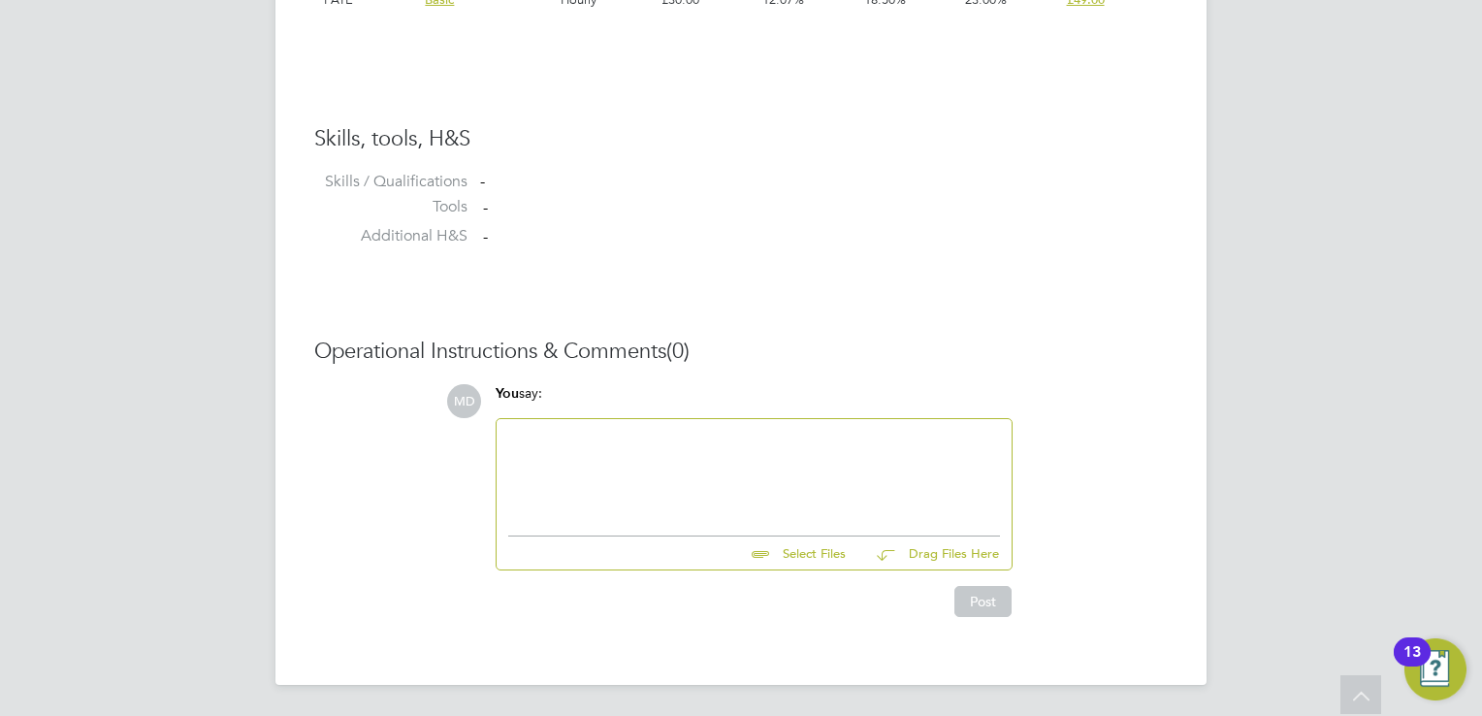
click at [609, 443] on div at bounding box center [754, 472] width 492 height 83
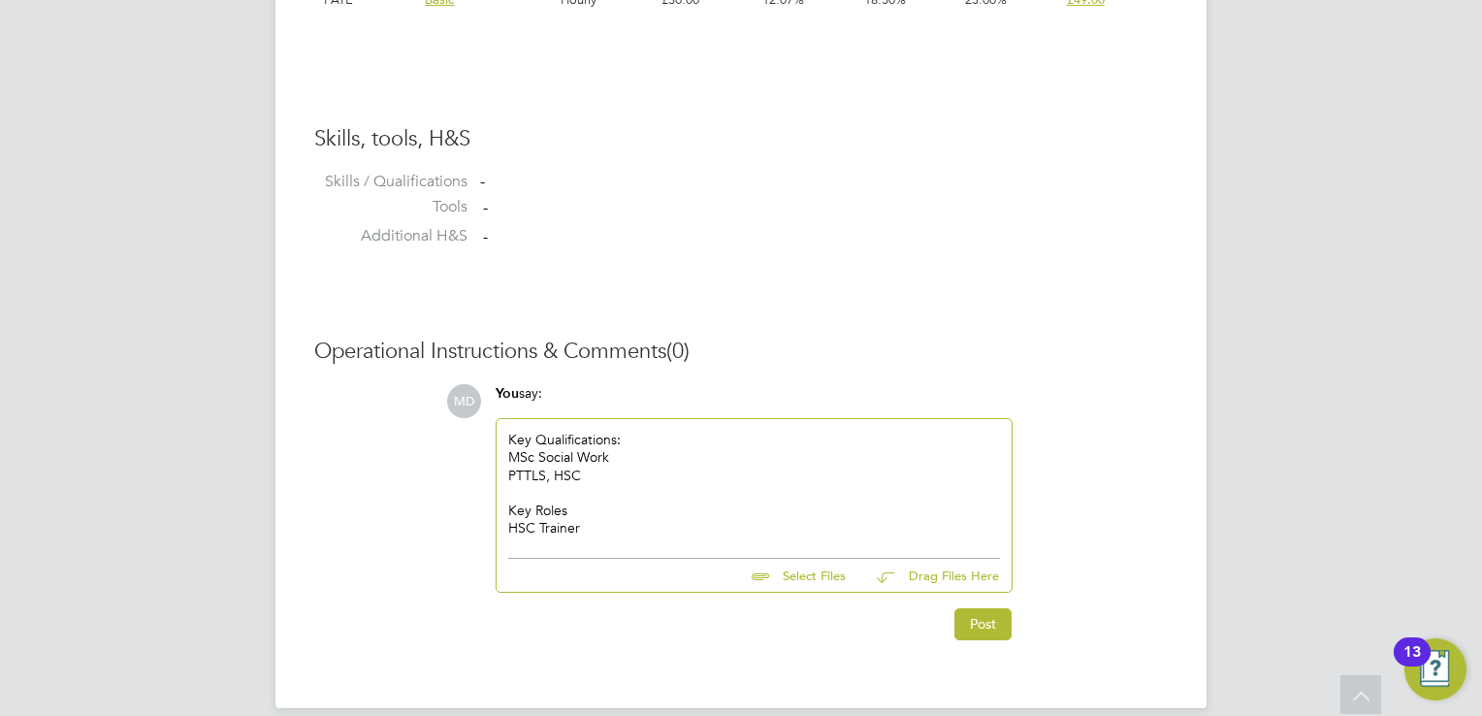
click at [621, 522] on div "HSC Trainer" at bounding box center [754, 527] width 492 height 17
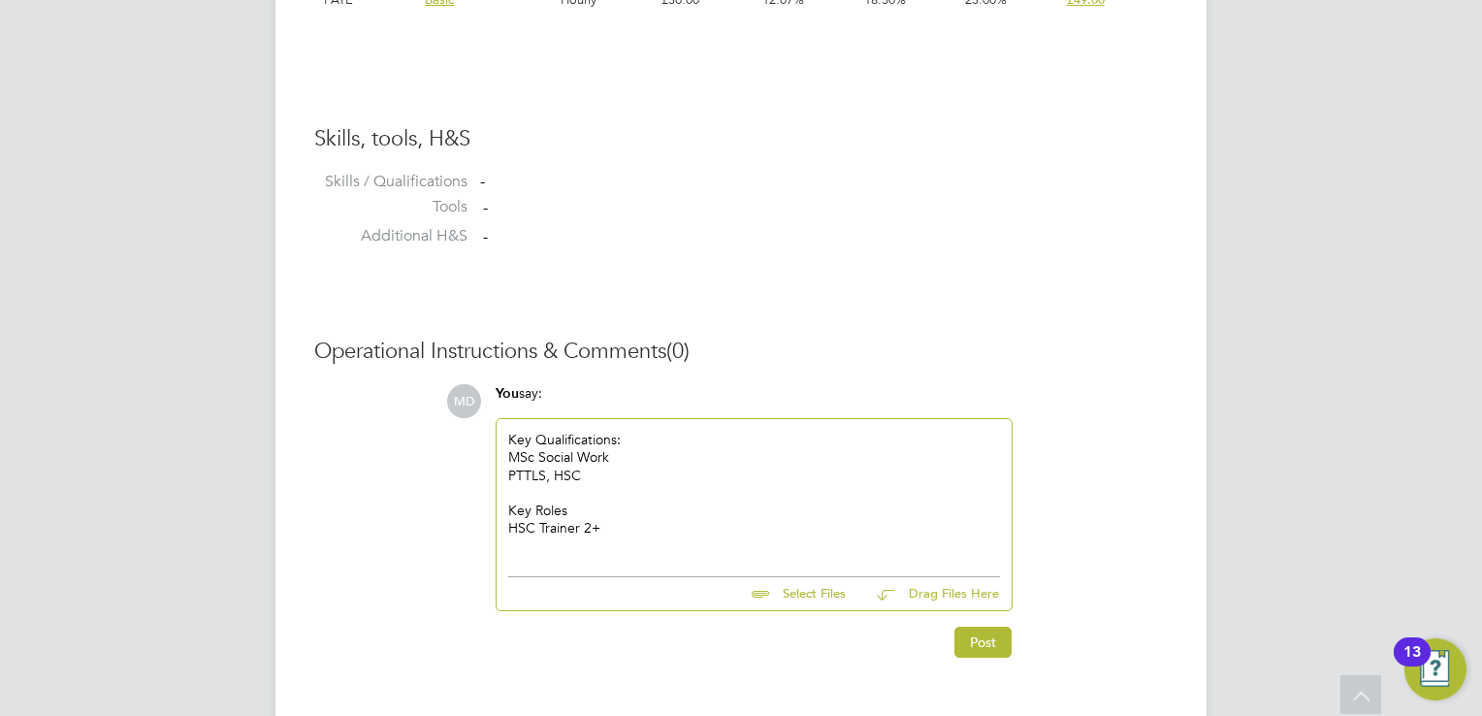
click at [529, 551] on div at bounding box center [754, 544] width 492 height 17
click at [527, 551] on div at bounding box center [754, 544] width 492 height 17
click at [659, 516] on div "Key Roles" at bounding box center [754, 509] width 492 height 17
click at [632, 528] on div "HSC Trainer 2+" at bounding box center [754, 527] width 492 height 17
click at [668, 551] on div "HSC Lecturer 1+ Years" at bounding box center [754, 544] width 492 height 17
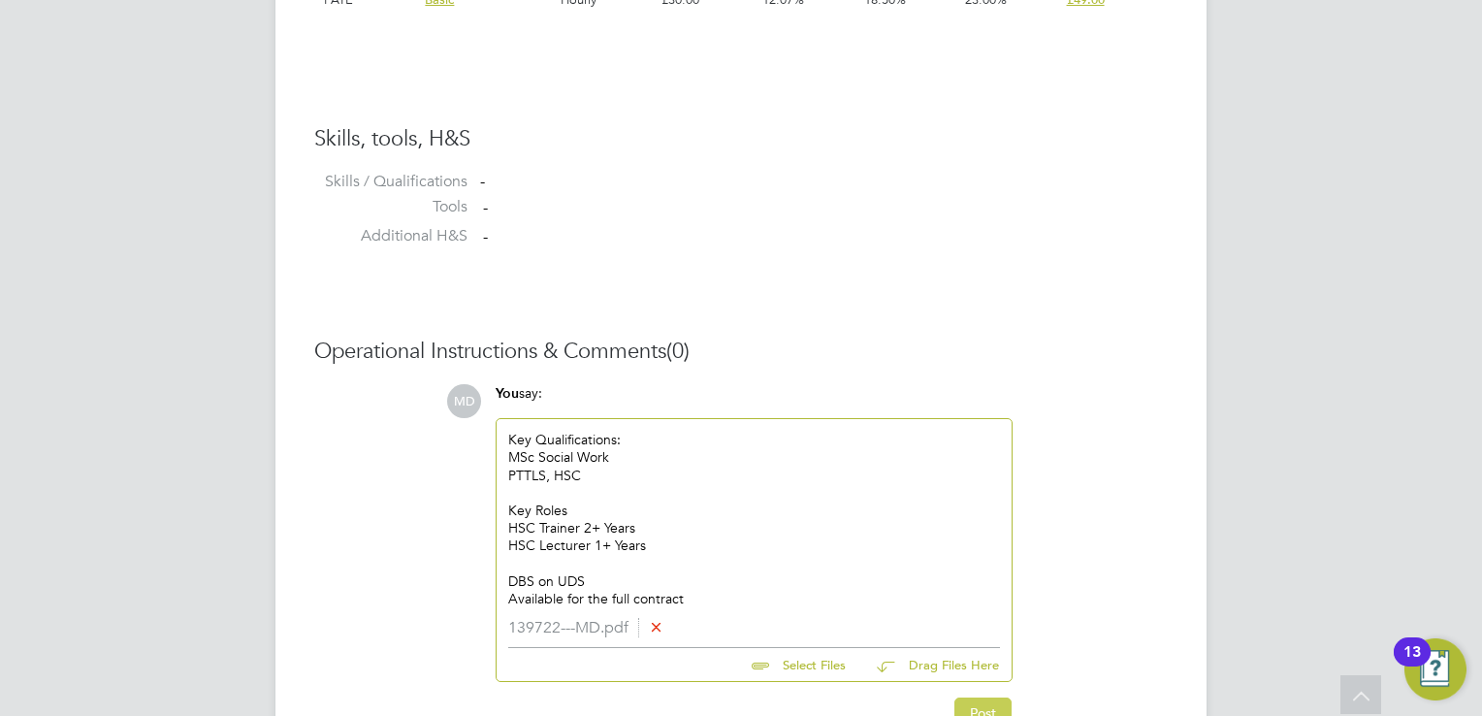
click at [999, 704] on button "Post" at bounding box center [982, 712] width 57 height 31
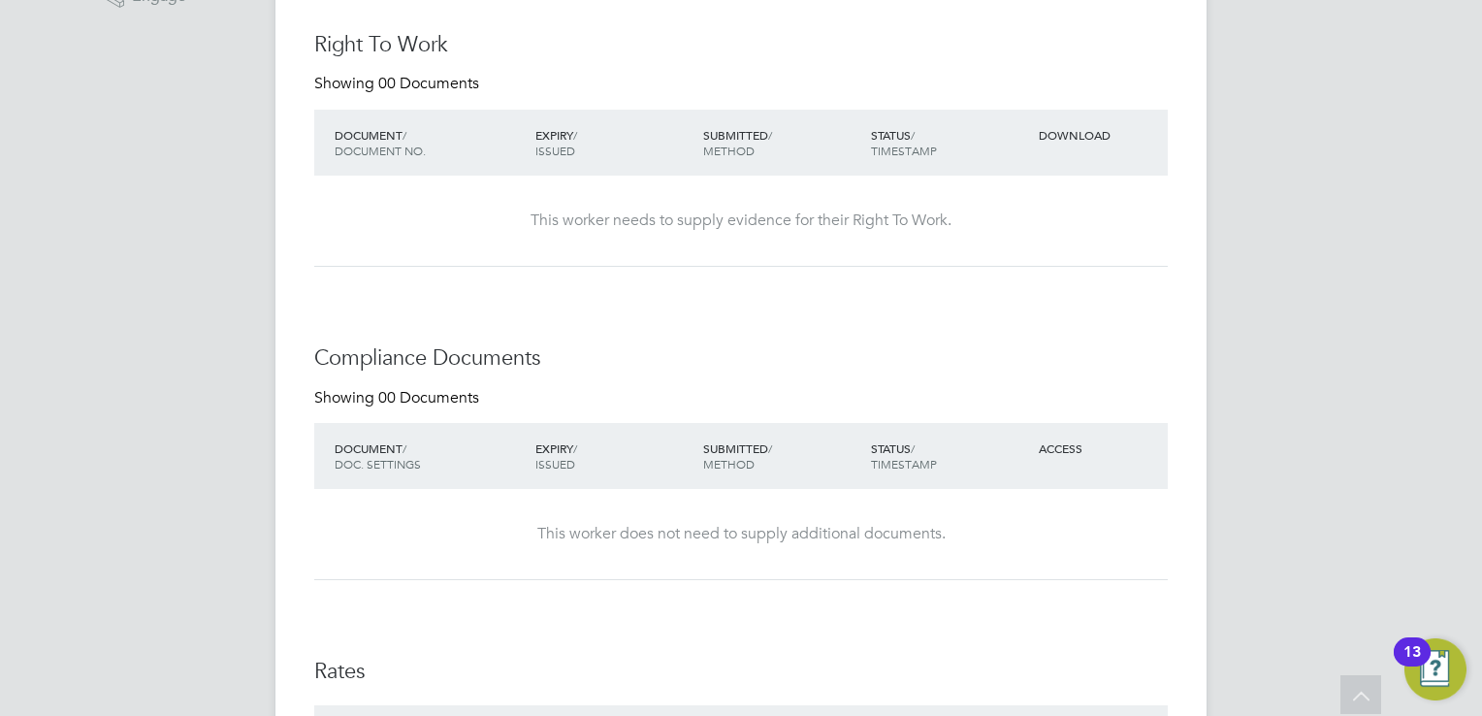
scroll to position [490, 0]
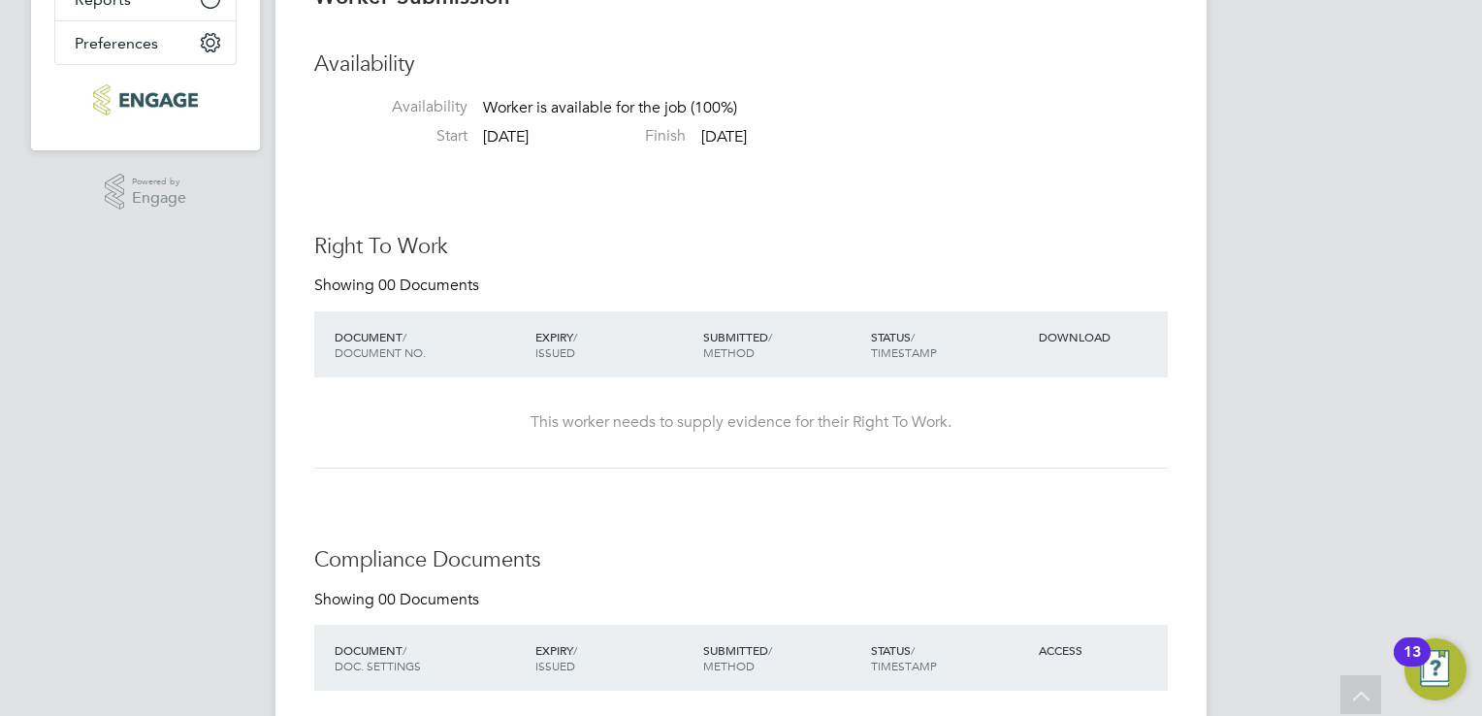
drag, startPoint x: 1306, startPoint y: 136, endPoint x: 849, endPoint y: 407, distance: 531.5
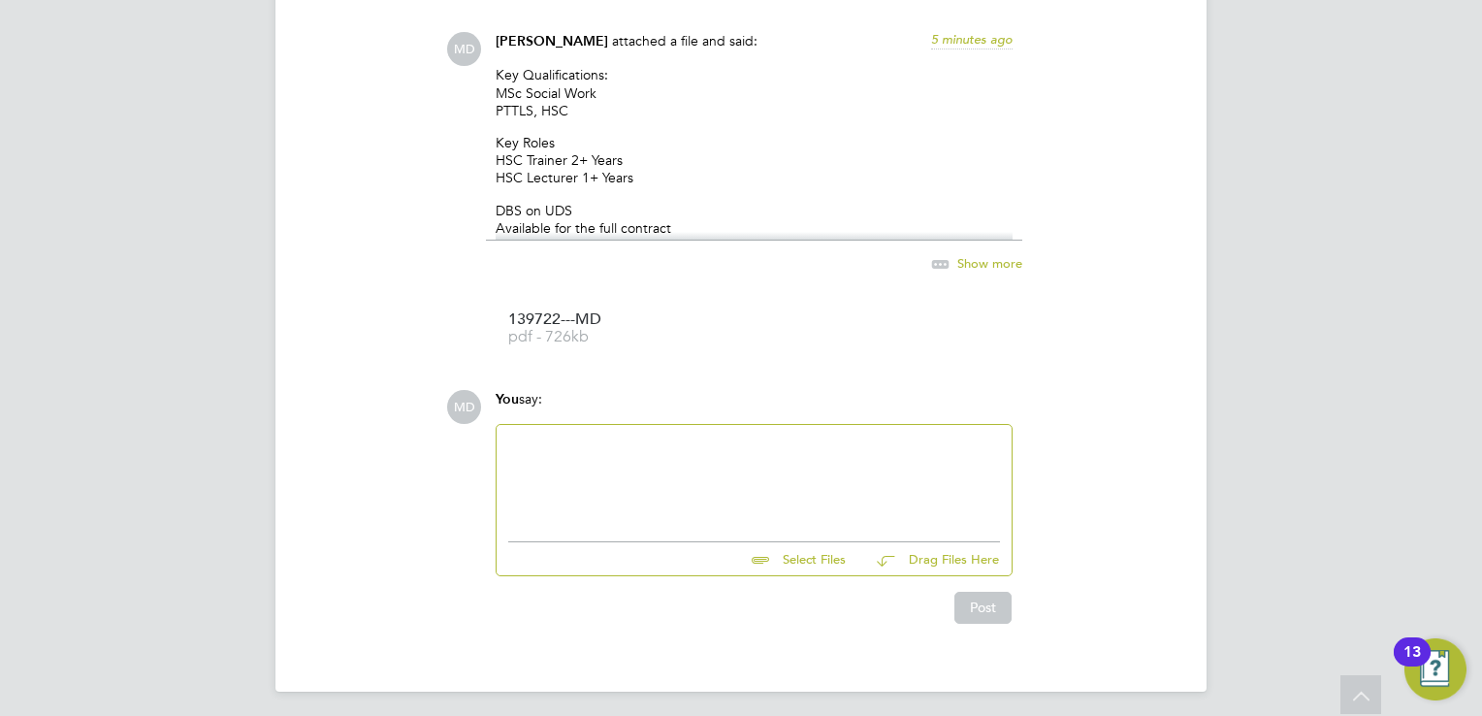
scroll to position [1945, 0]
